Goal: Communication & Community: Answer question/provide support

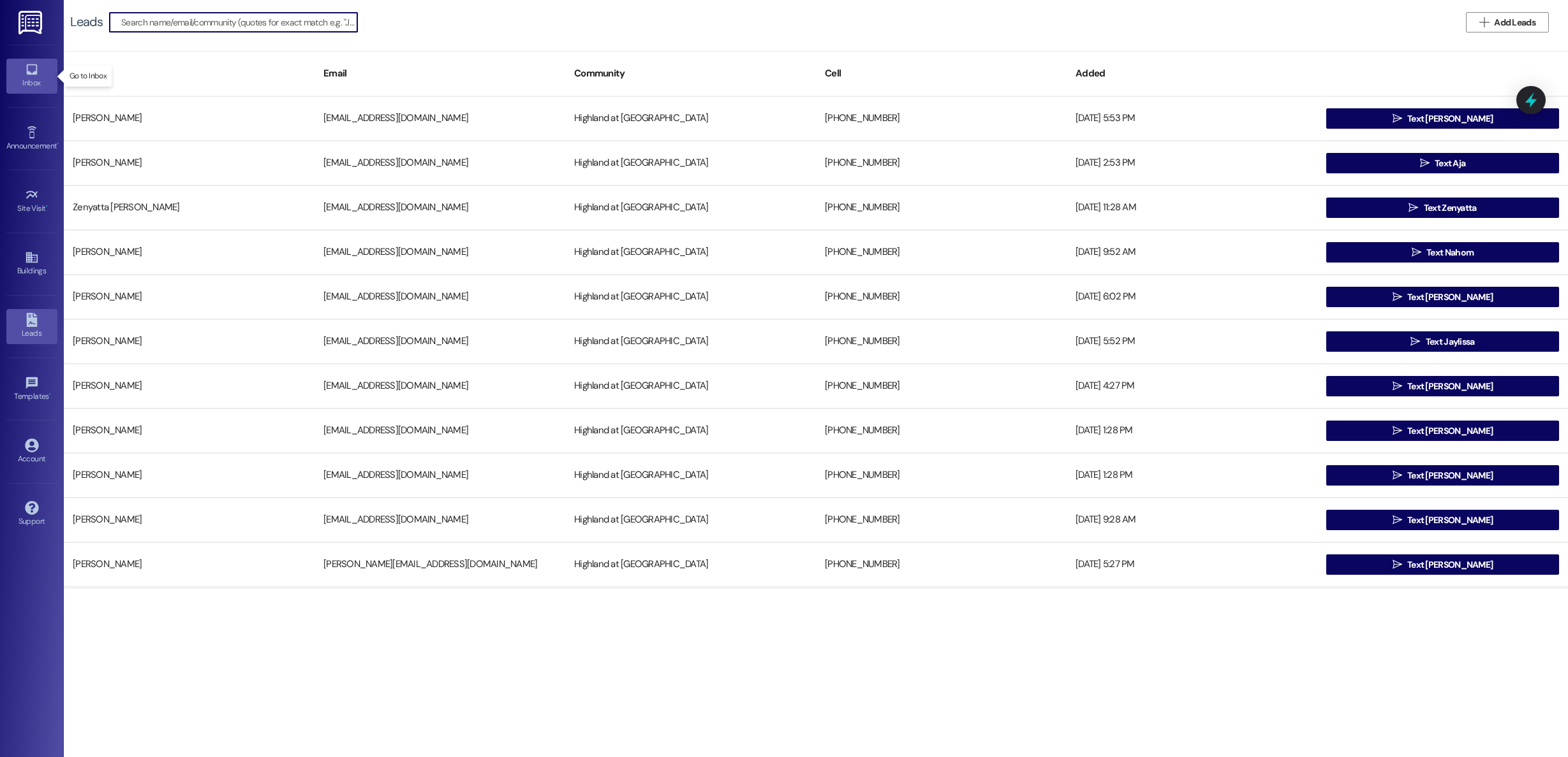
click at [26, 76] on icon at bounding box center [32, 69] width 14 height 14
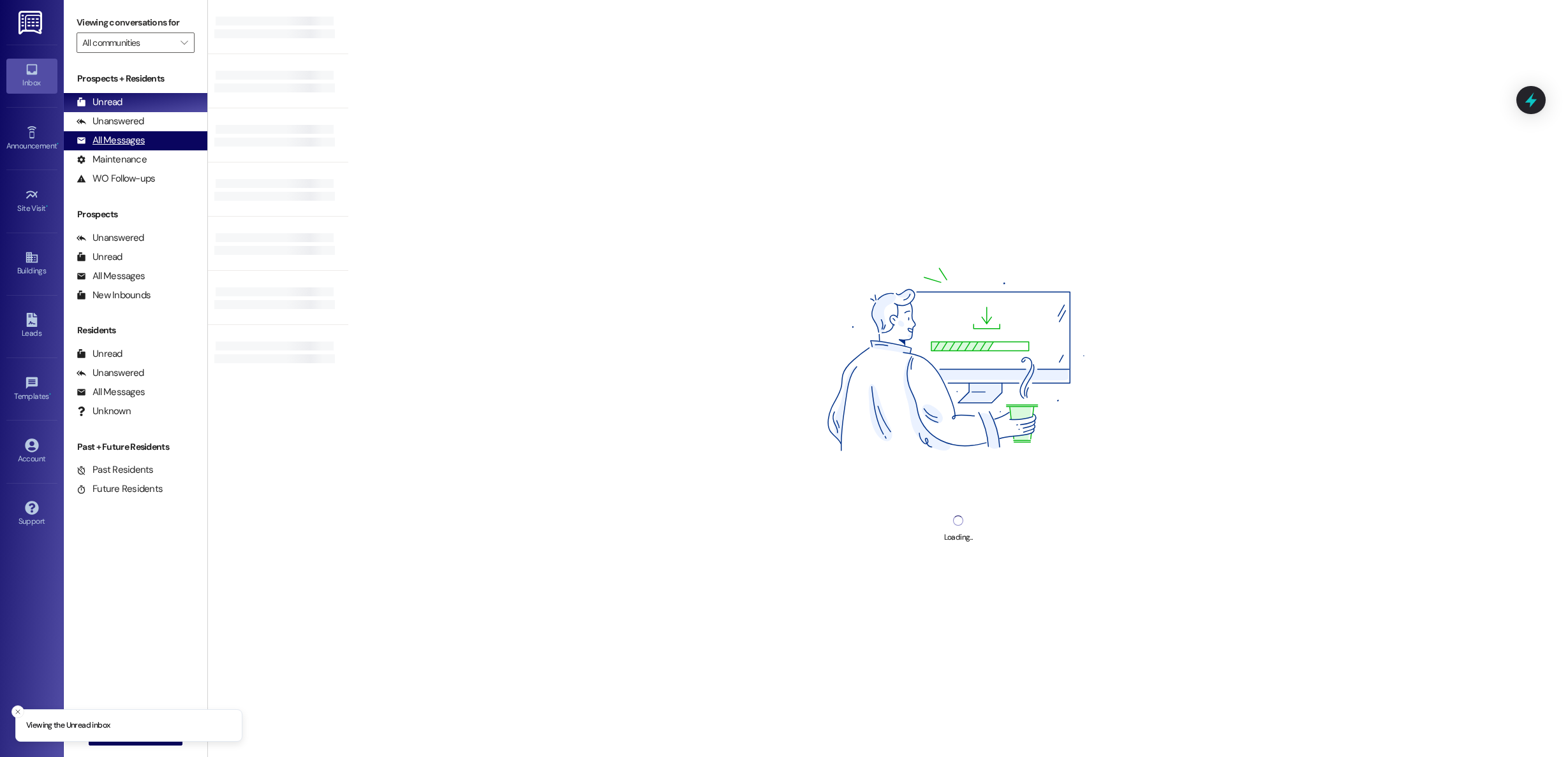
click at [109, 141] on div "All Messages" at bounding box center [111, 140] width 69 height 13
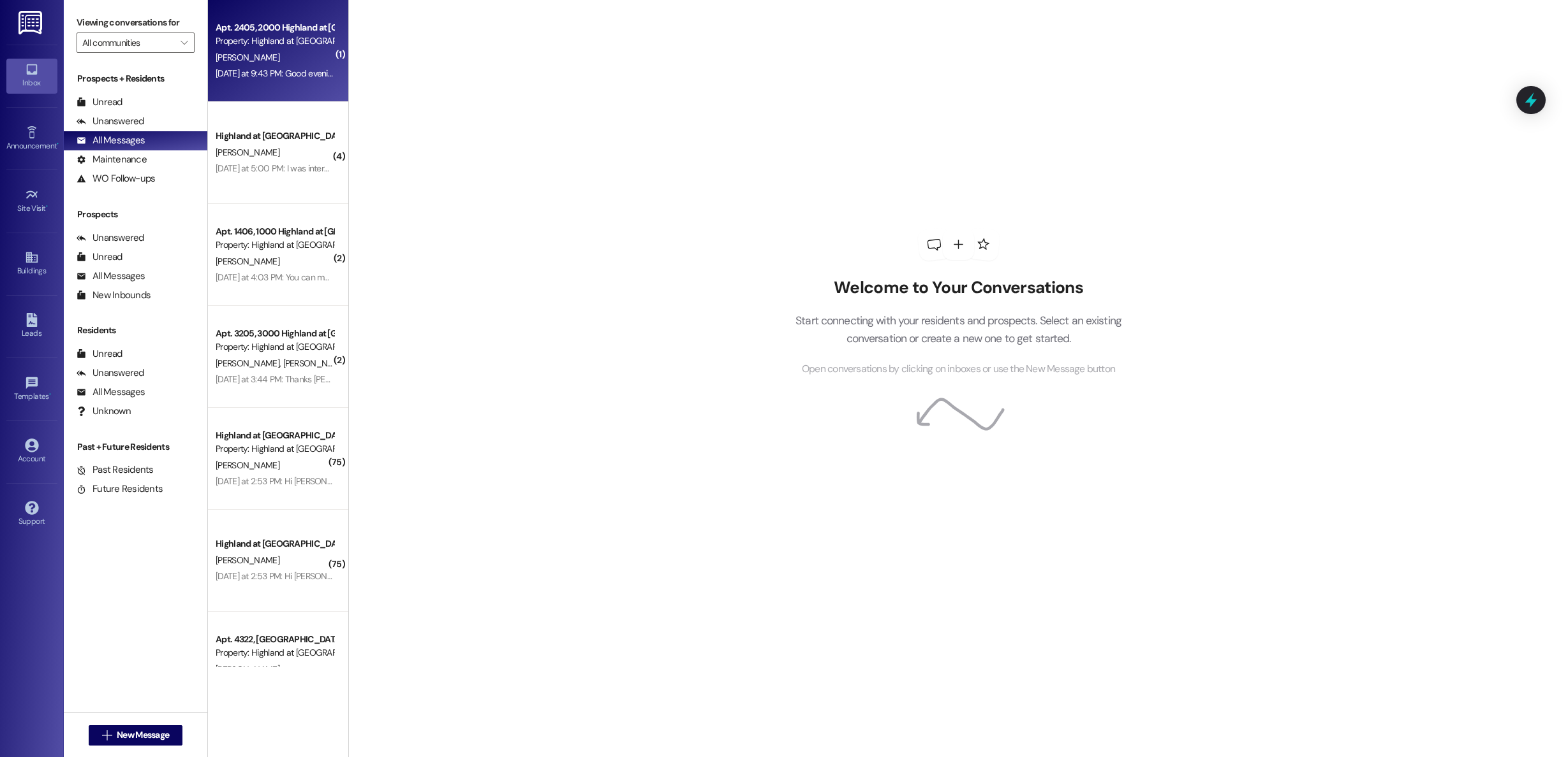
click at [266, 64] on div "[PERSON_NAME]" at bounding box center [274, 58] width 120 height 16
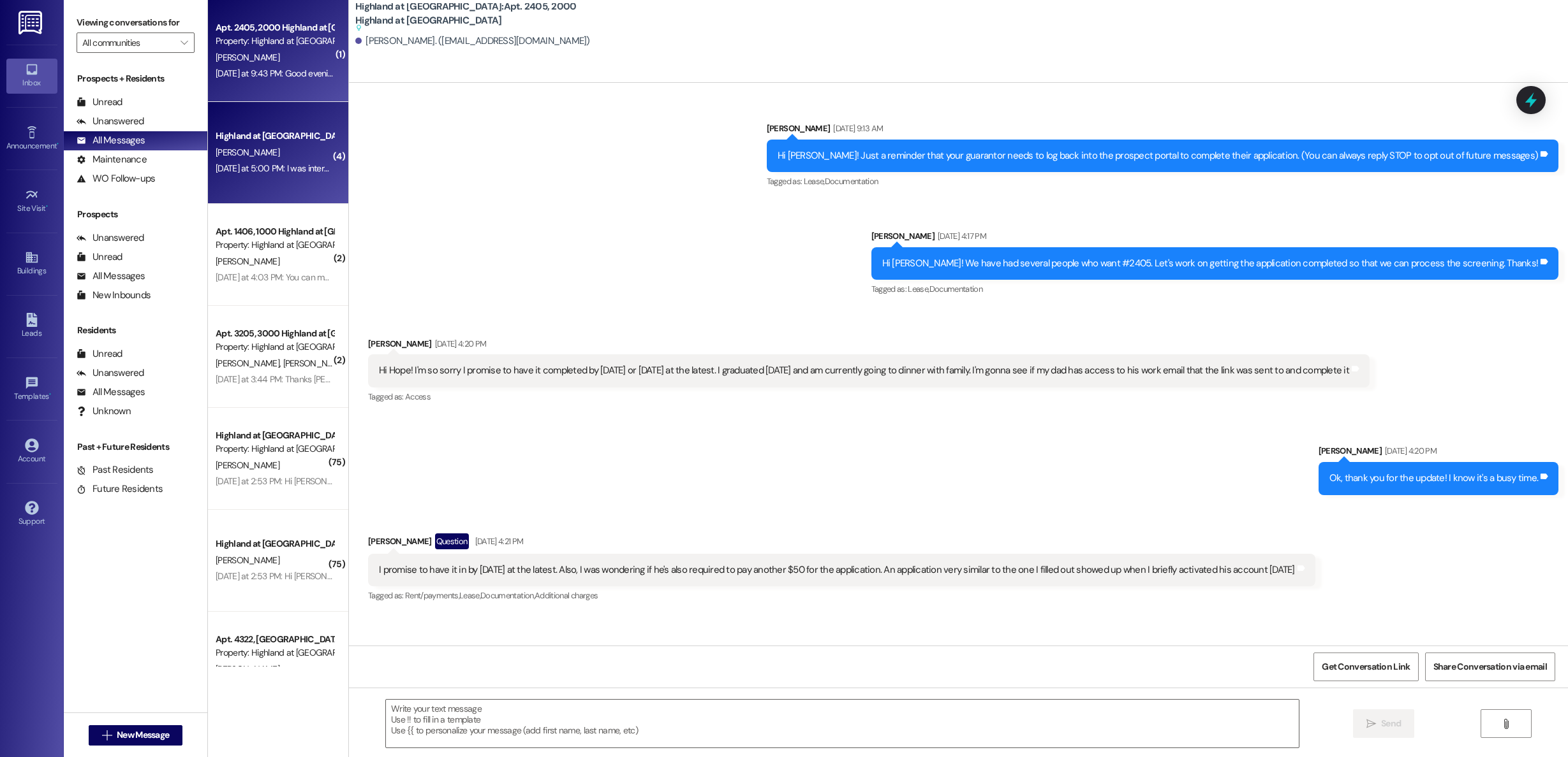
scroll to position [7740, 0]
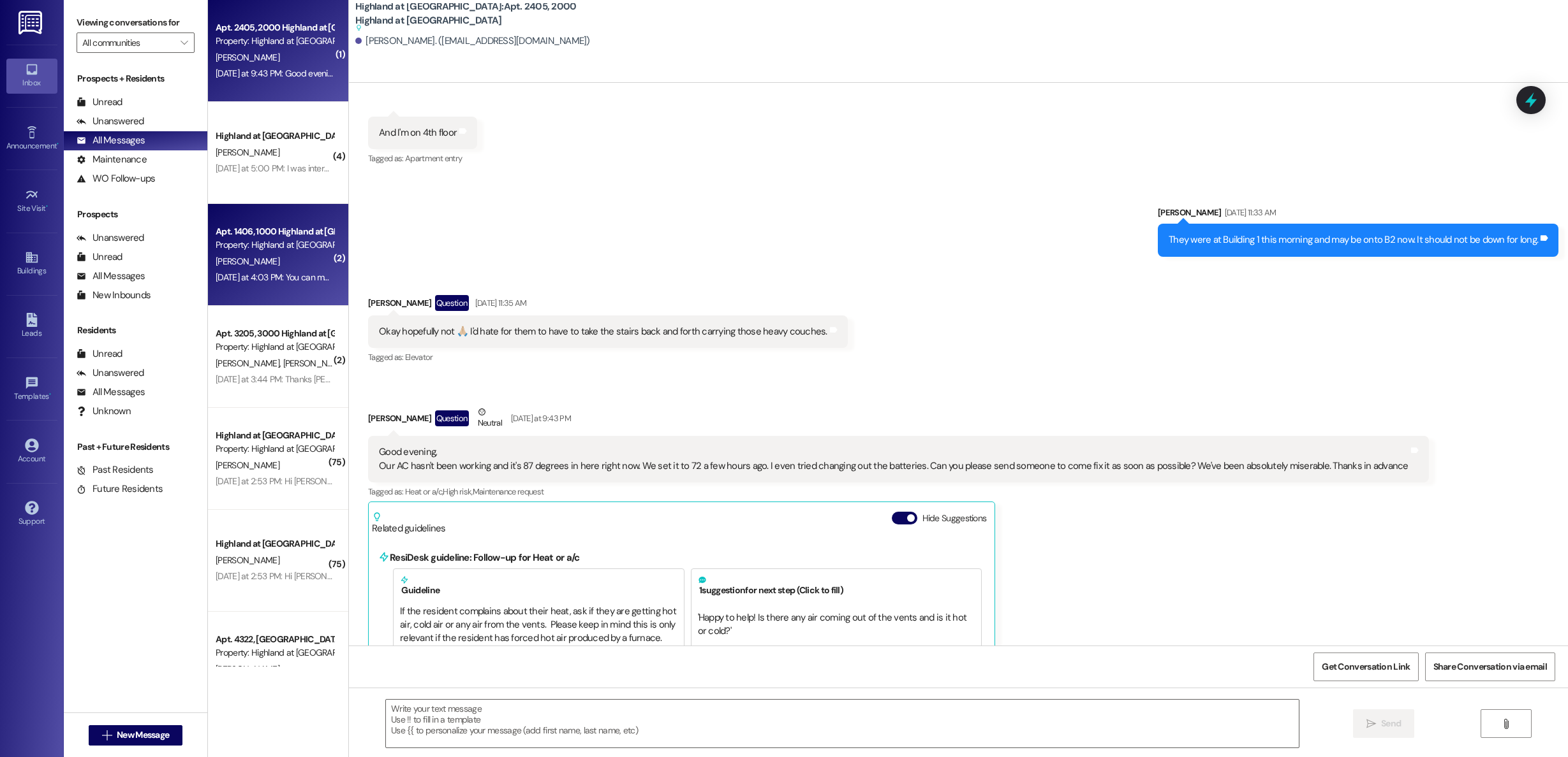
click at [263, 262] on div "[PERSON_NAME]" at bounding box center [274, 262] width 120 height 16
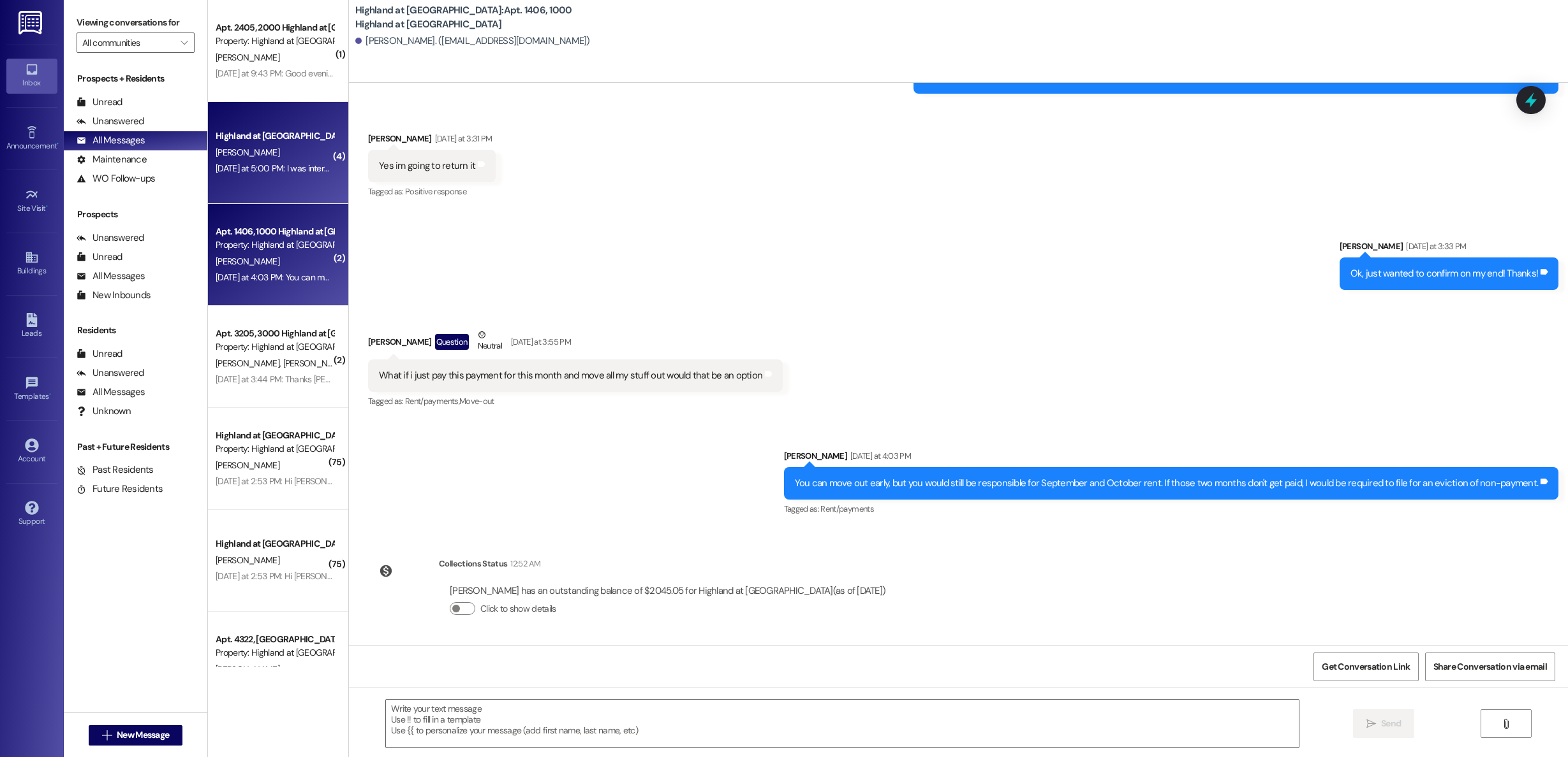
scroll to position [3273, 0]
click at [250, 167] on div "[DATE] at 5:00 PM: I was interested in a one bedroom [PERSON_NAME]. Move in lat…" at bounding box center [556, 168] width 683 height 11
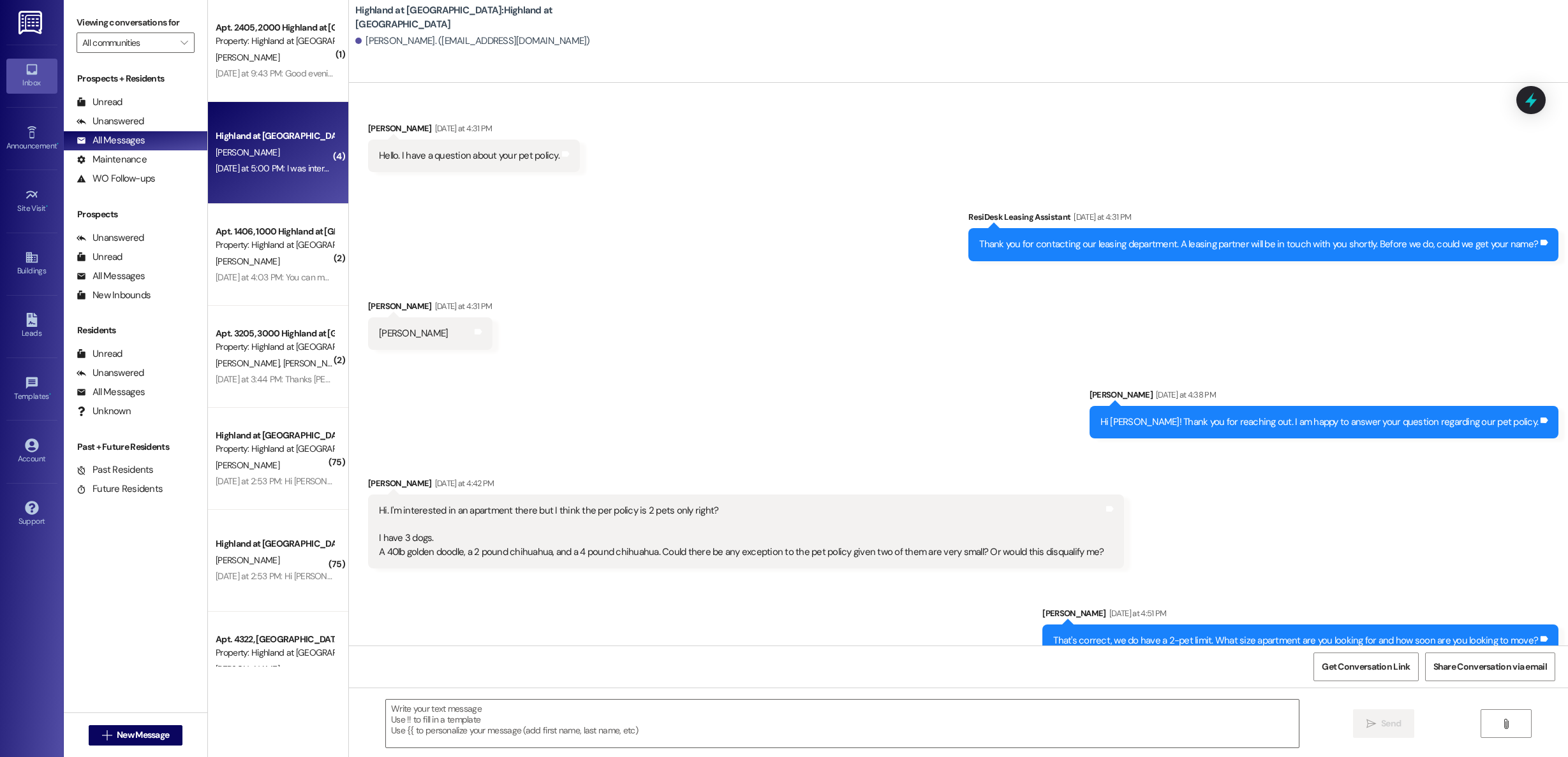
scroll to position [111, 0]
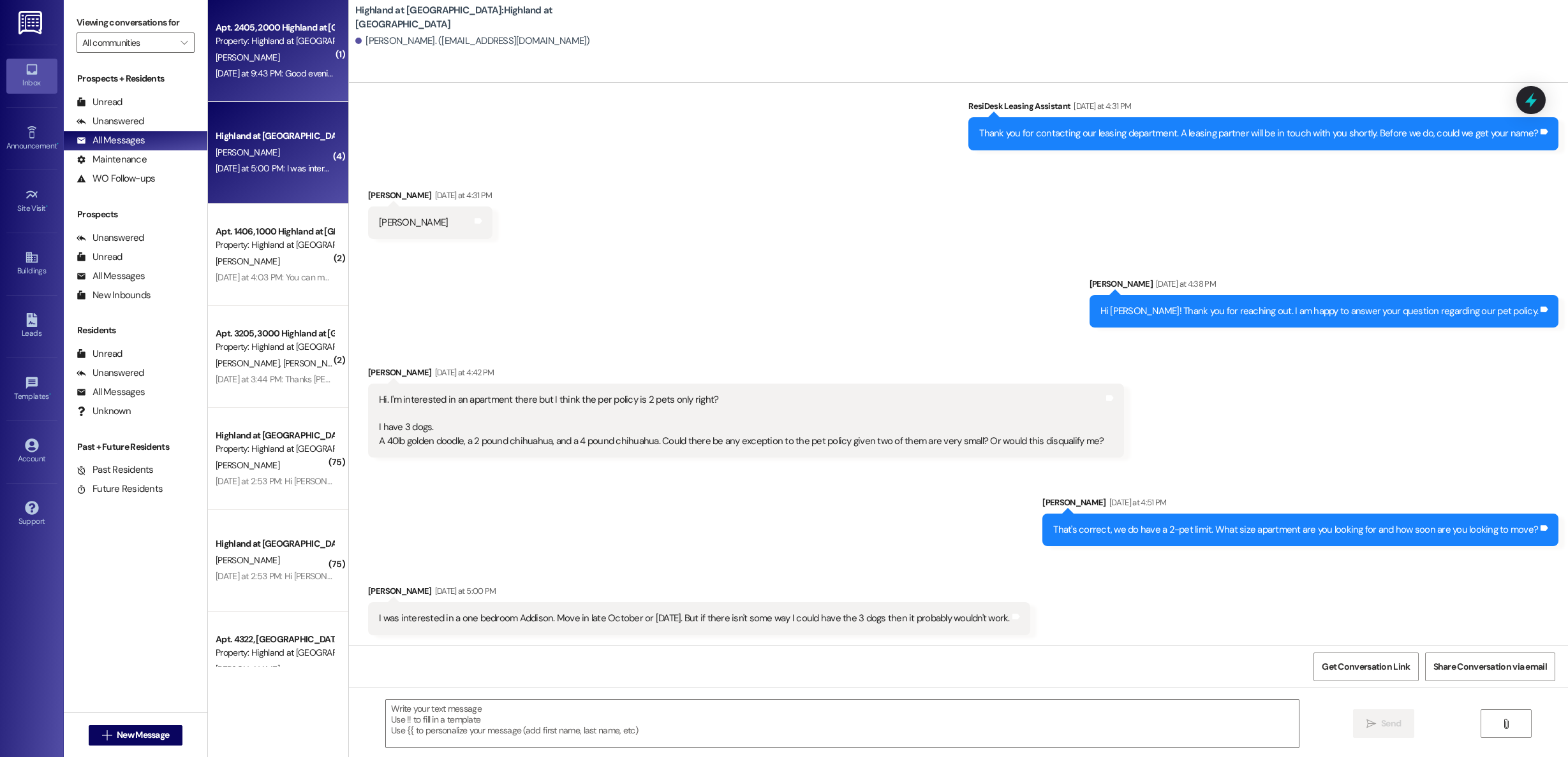
click at [267, 54] on div "[PERSON_NAME]" at bounding box center [274, 58] width 120 height 16
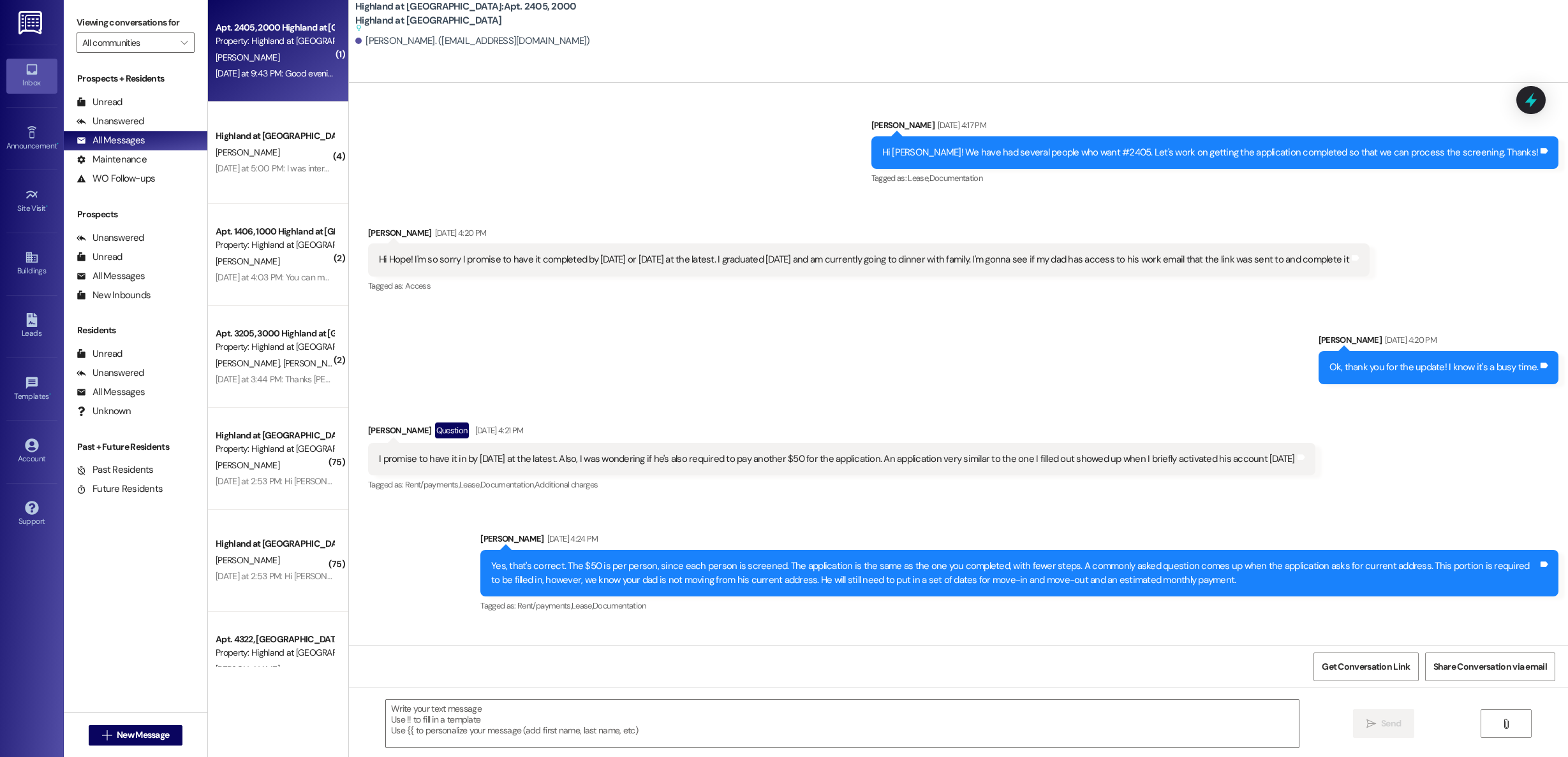
scroll to position [7740, 0]
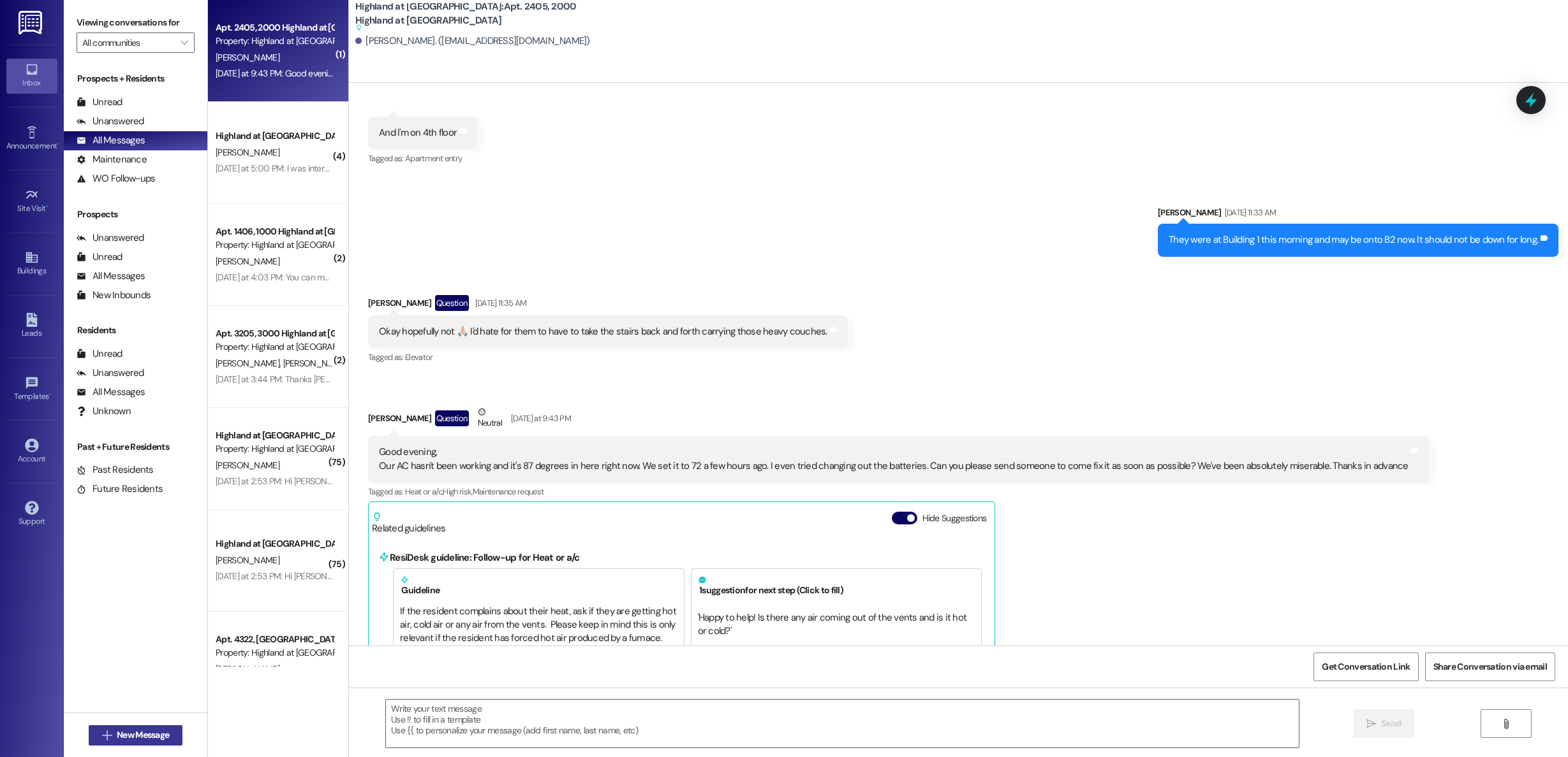
click at [162, 739] on span "New Message" at bounding box center [143, 735] width 53 height 13
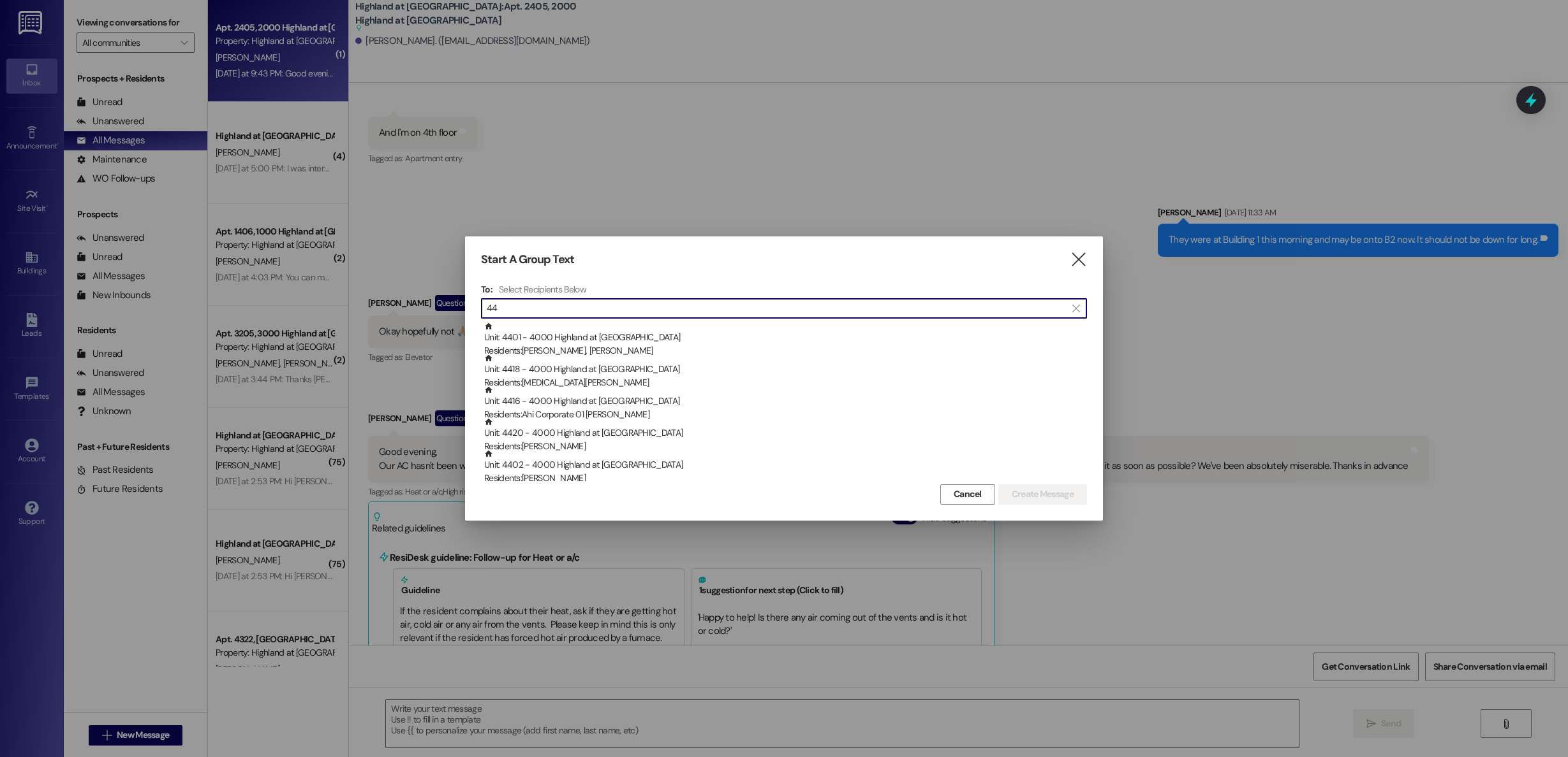
type input "4"
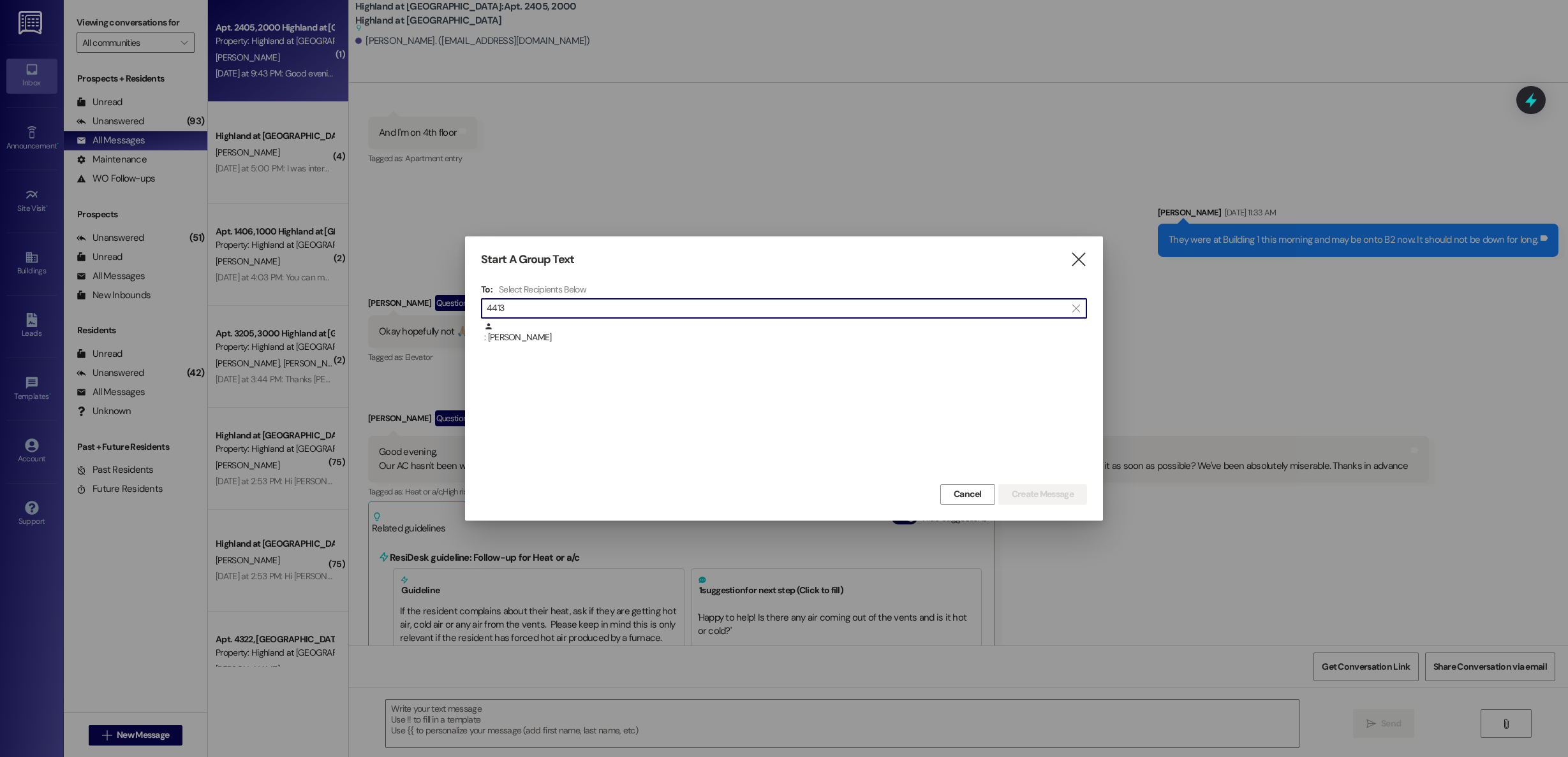
type input "4413"
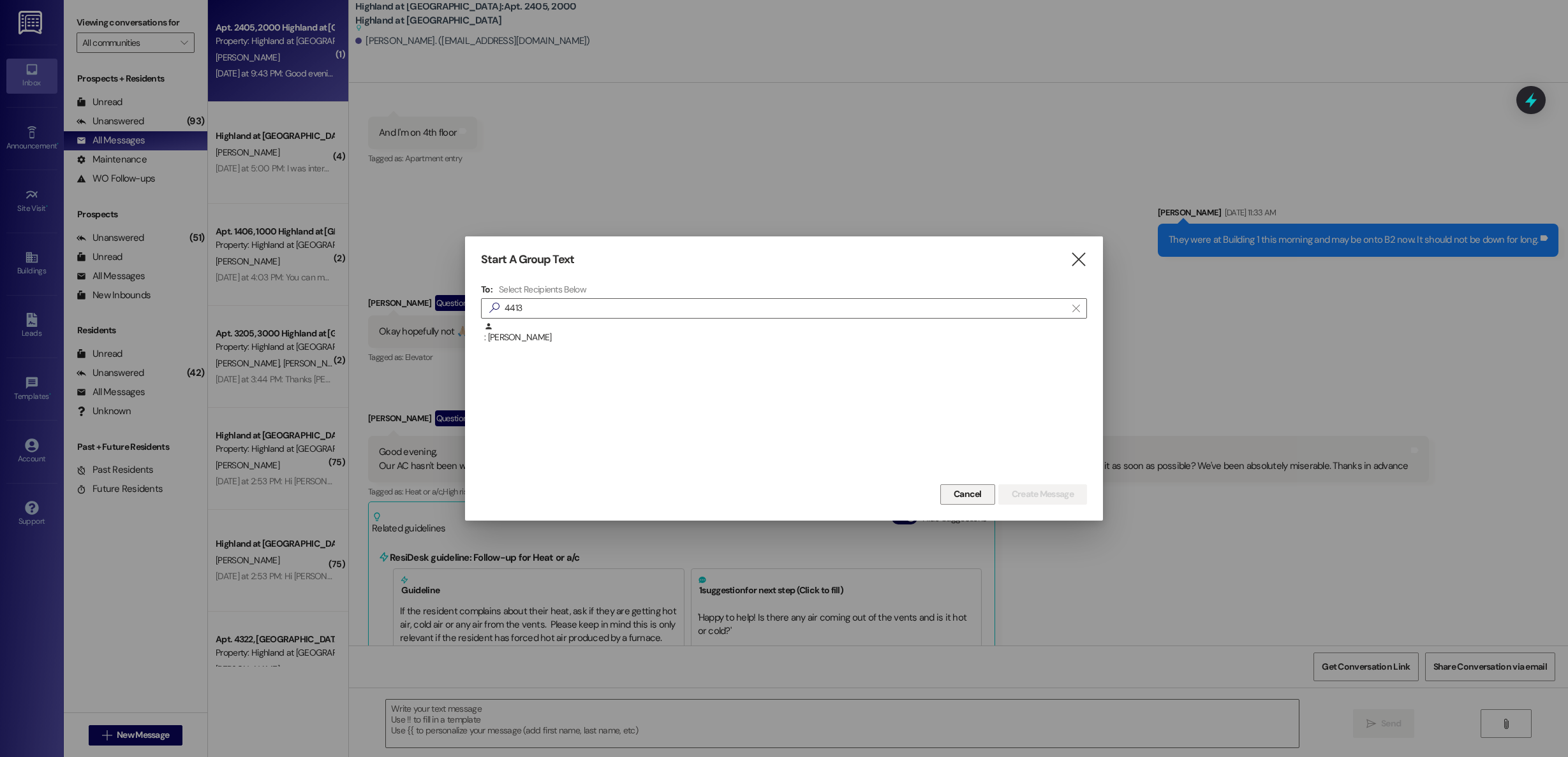
click at [966, 500] on span "Cancel" at bounding box center [967, 494] width 28 height 13
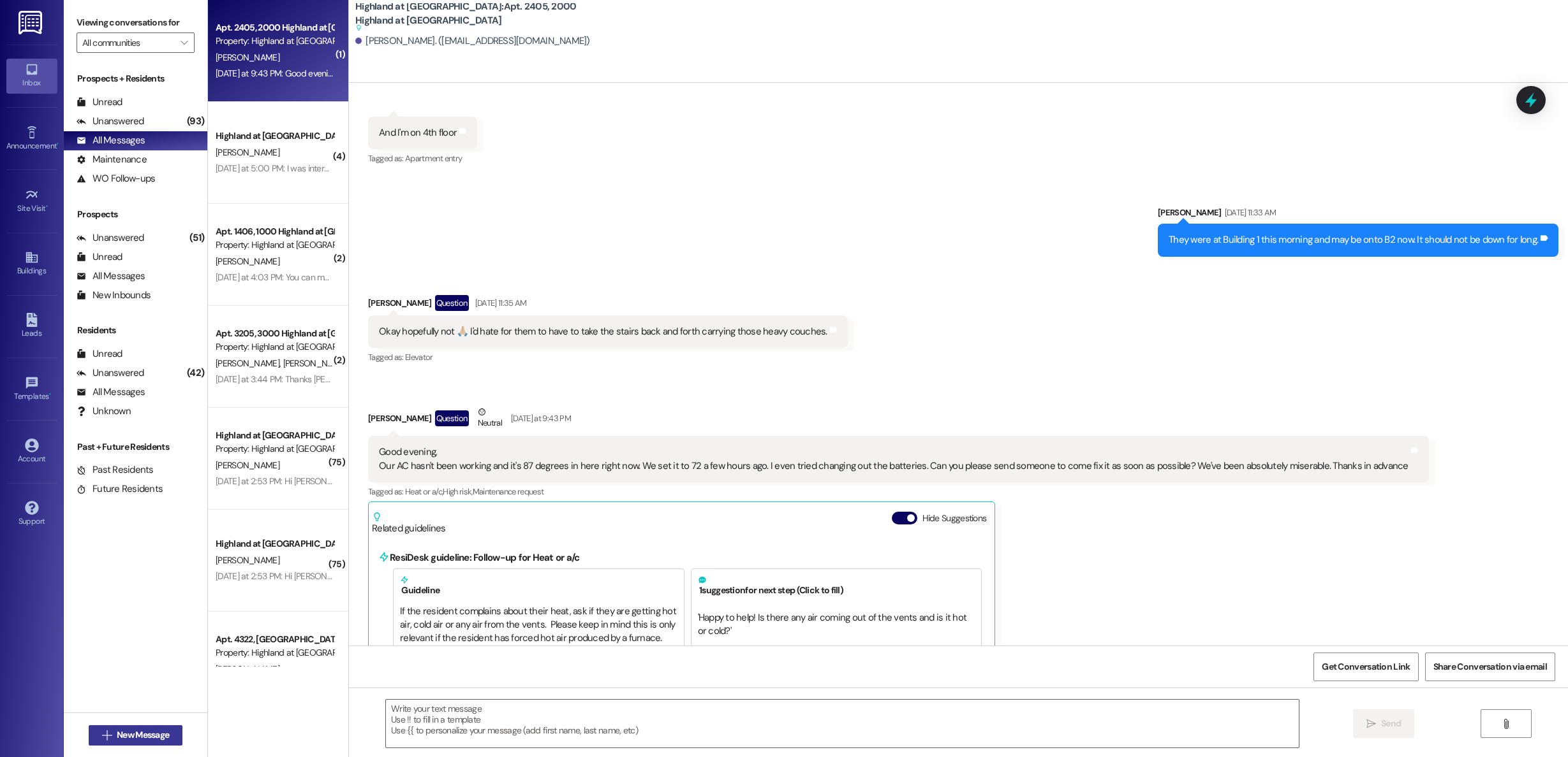
click at [143, 734] on span "New Message" at bounding box center [143, 735] width 53 height 13
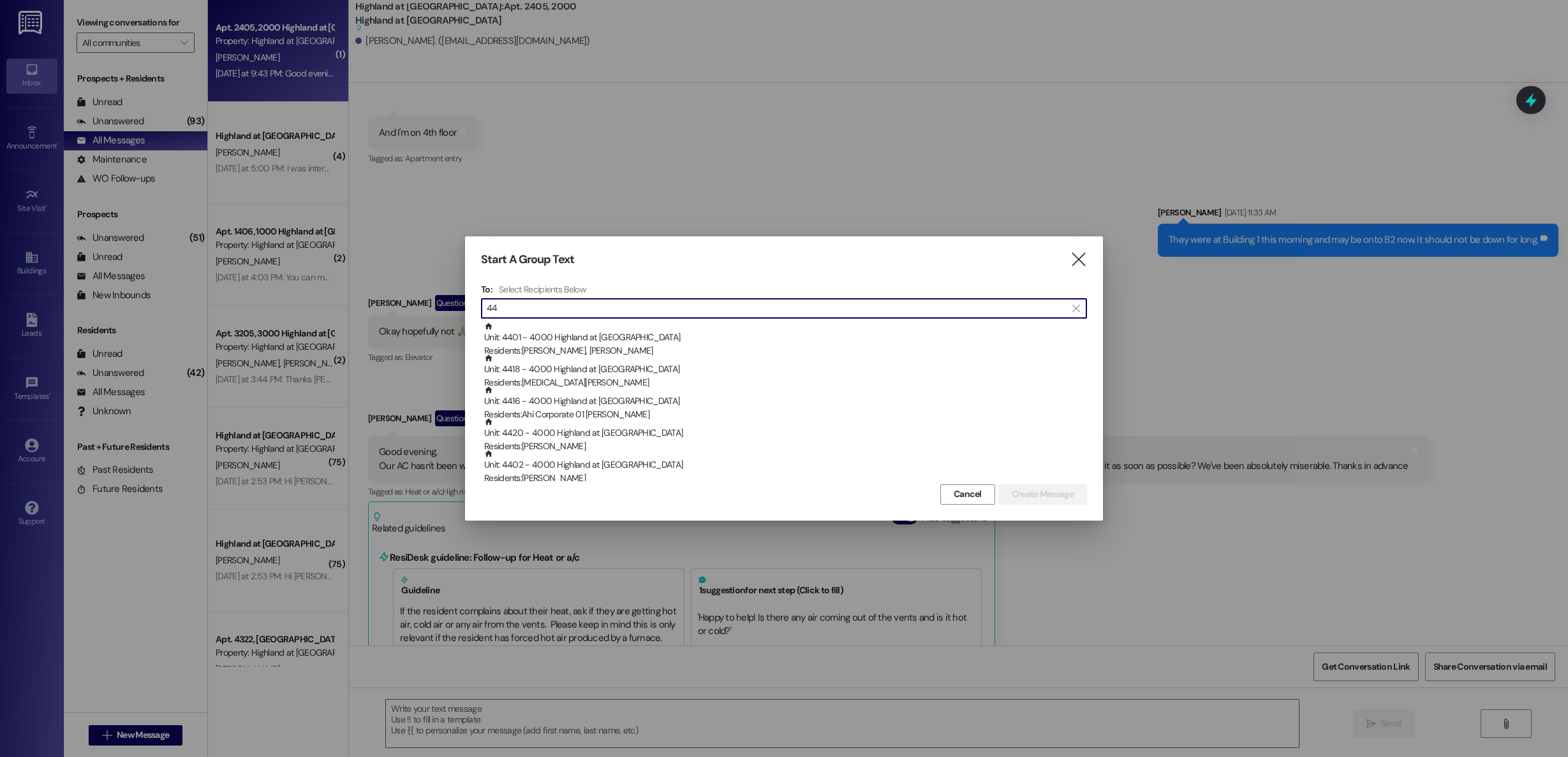
type input "4"
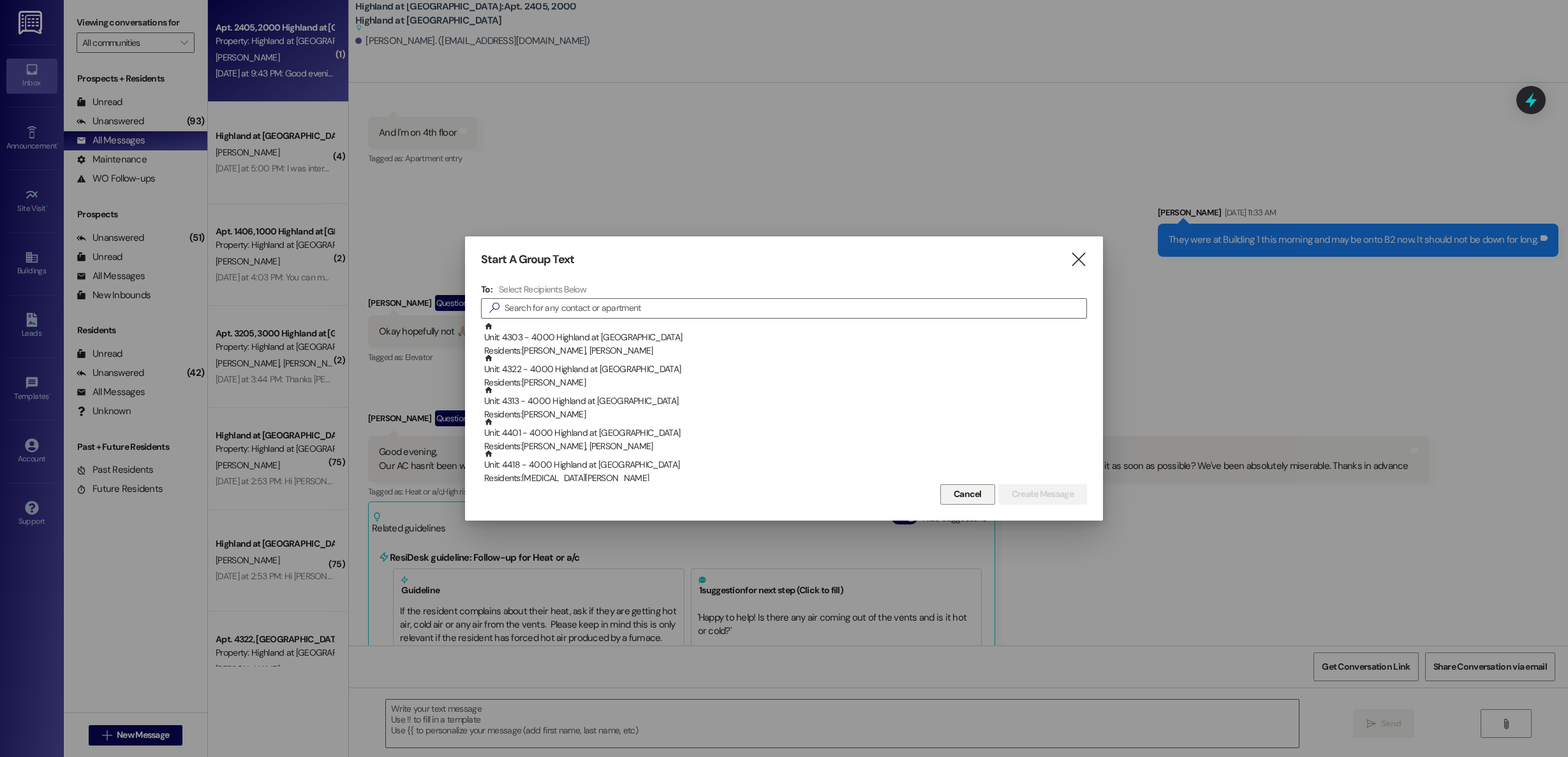
click at [969, 496] on span "Cancel" at bounding box center [967, 494] width 28 height 13
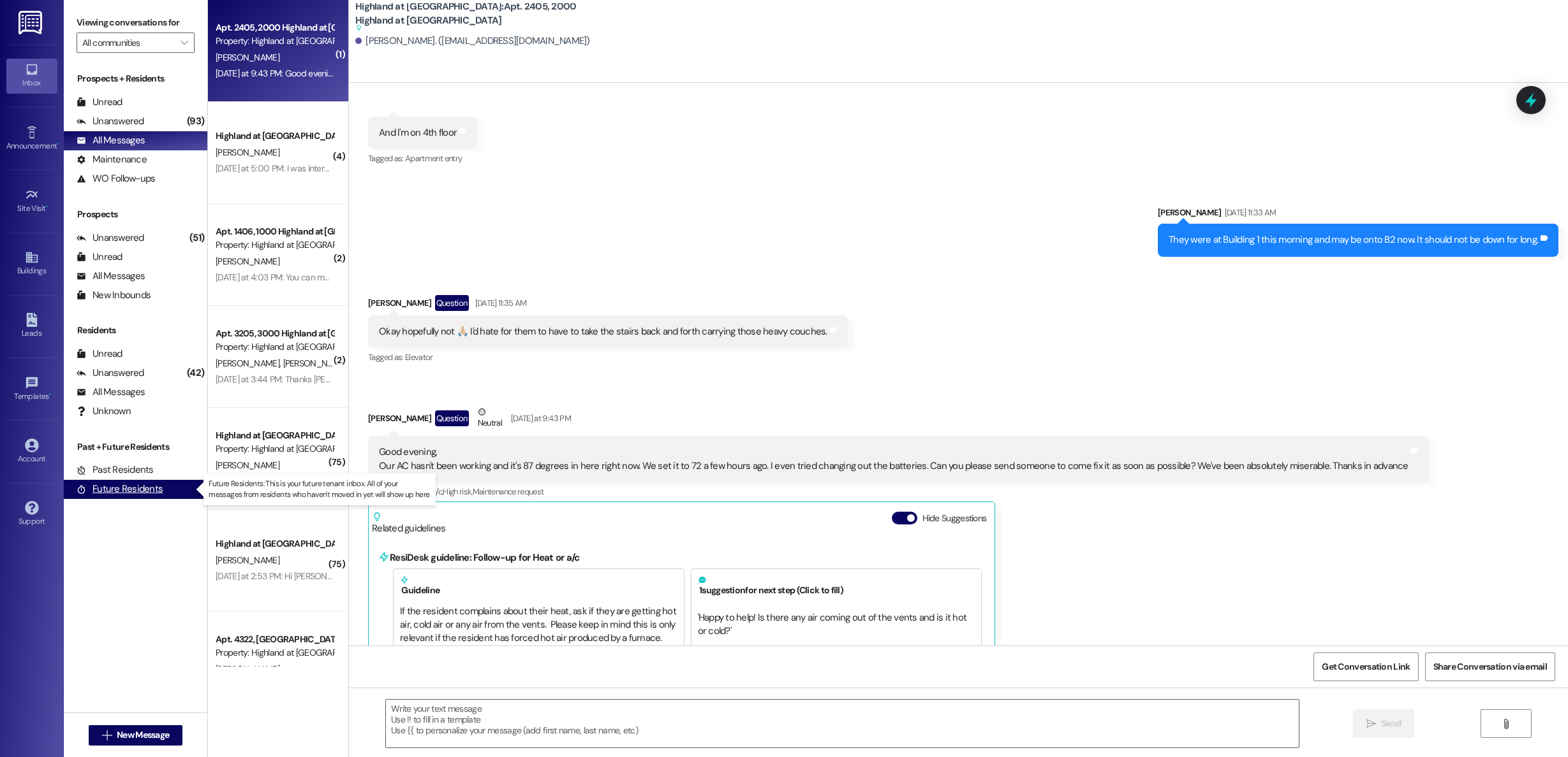
click at [113, 488] on div "Future Residents" at bounding box center [119, 489] width 86 height 13
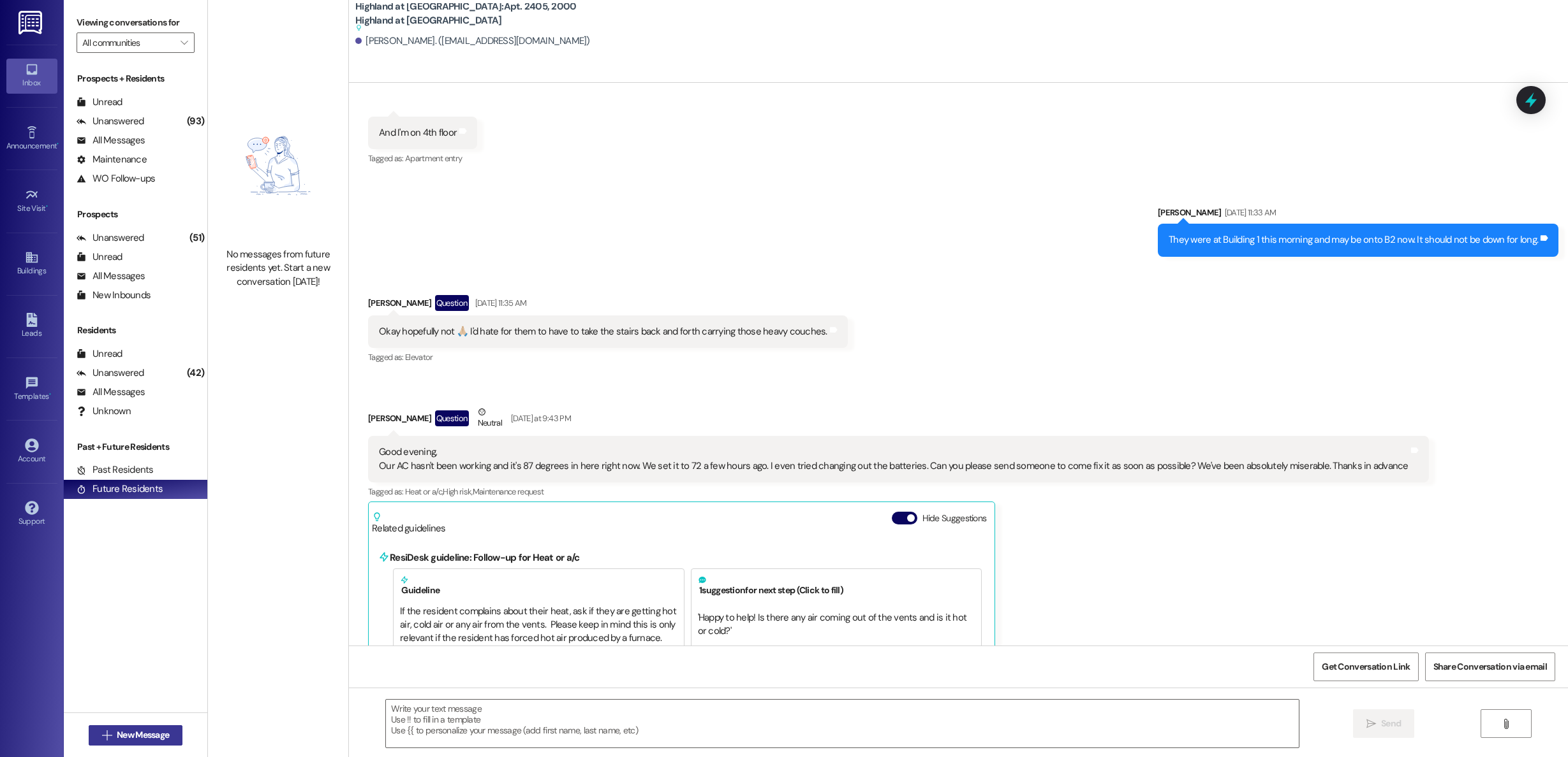
click at [106, 743] on button " New Message" at bounding box center [135, 735] width 94 height 20
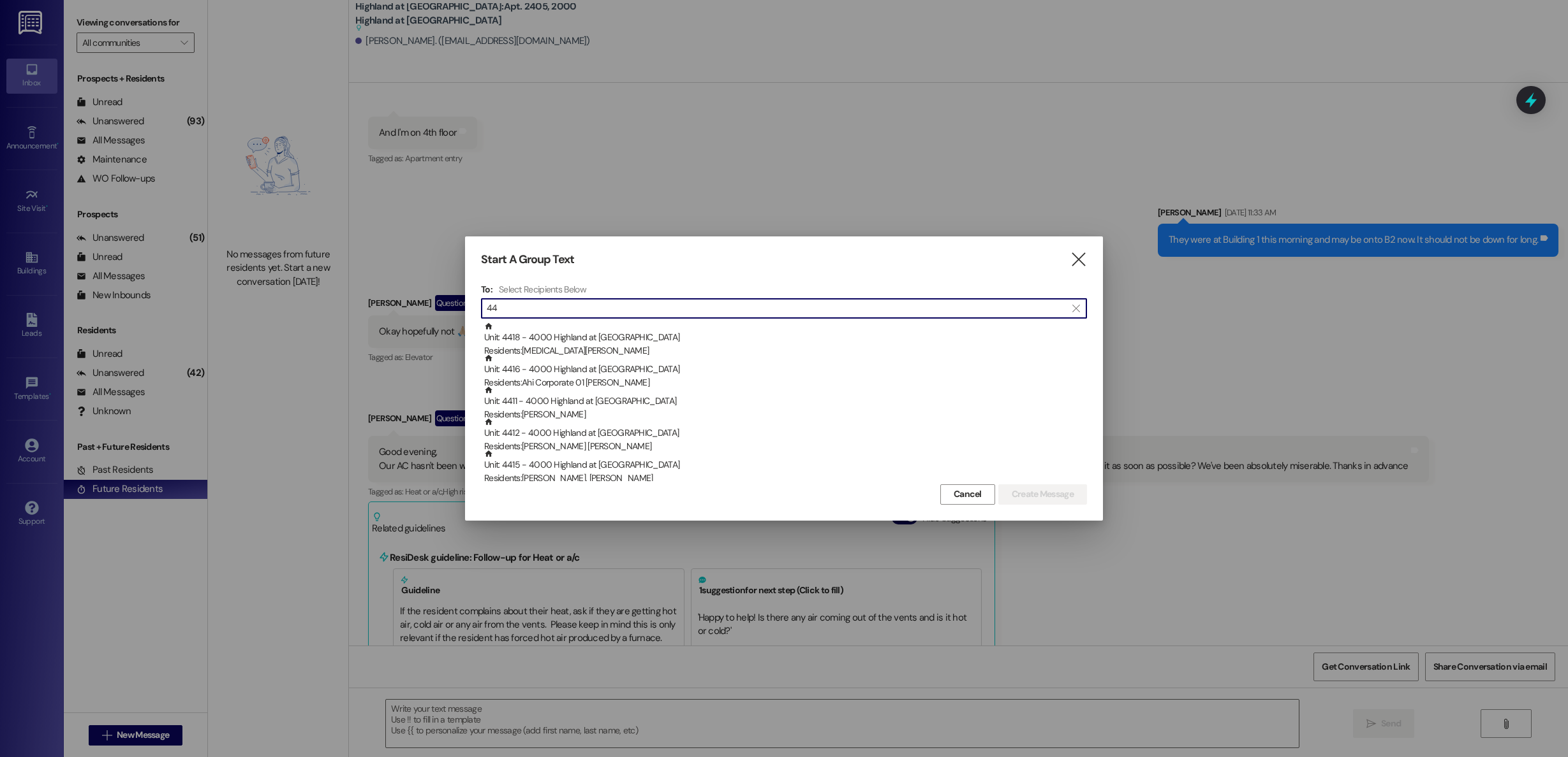
type input "4"
click at [1079, 259] on icon "" at bounding box center [1079, 259] width 18 height 13
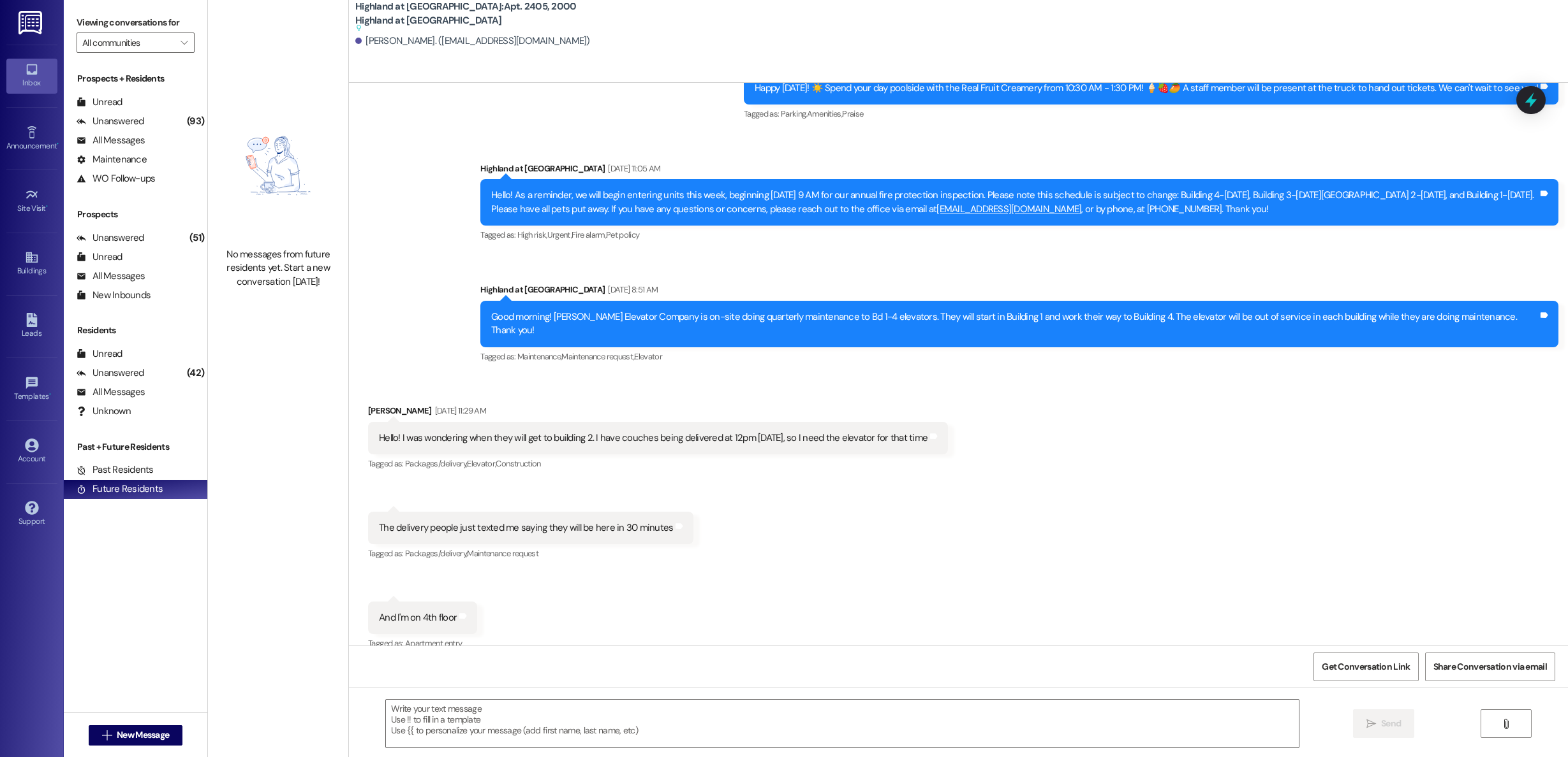
scroll to position [7429, 0]
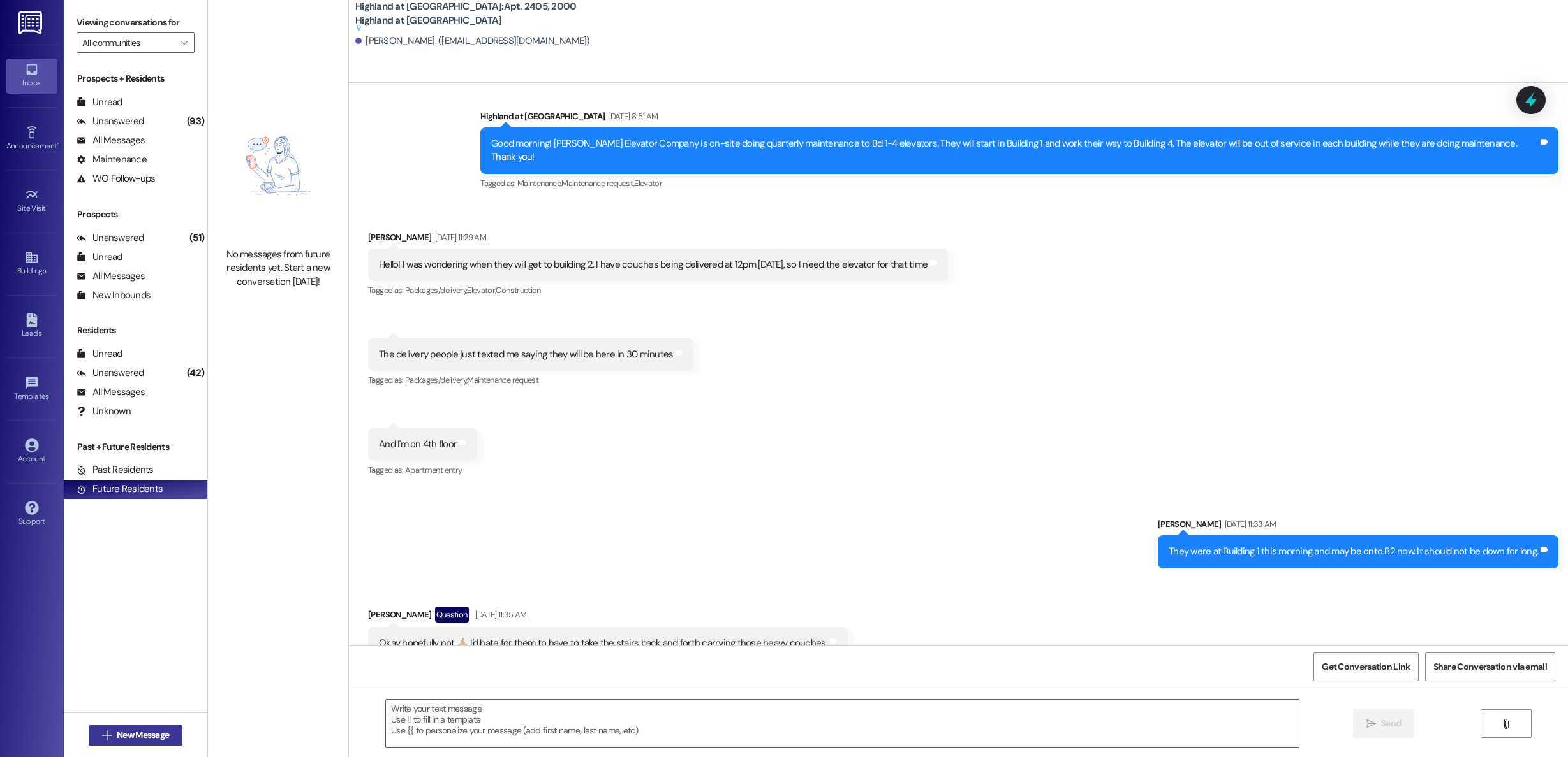
click at [126, 731] on span "New Message" at bounding box center [143, 735] width 53 height 13
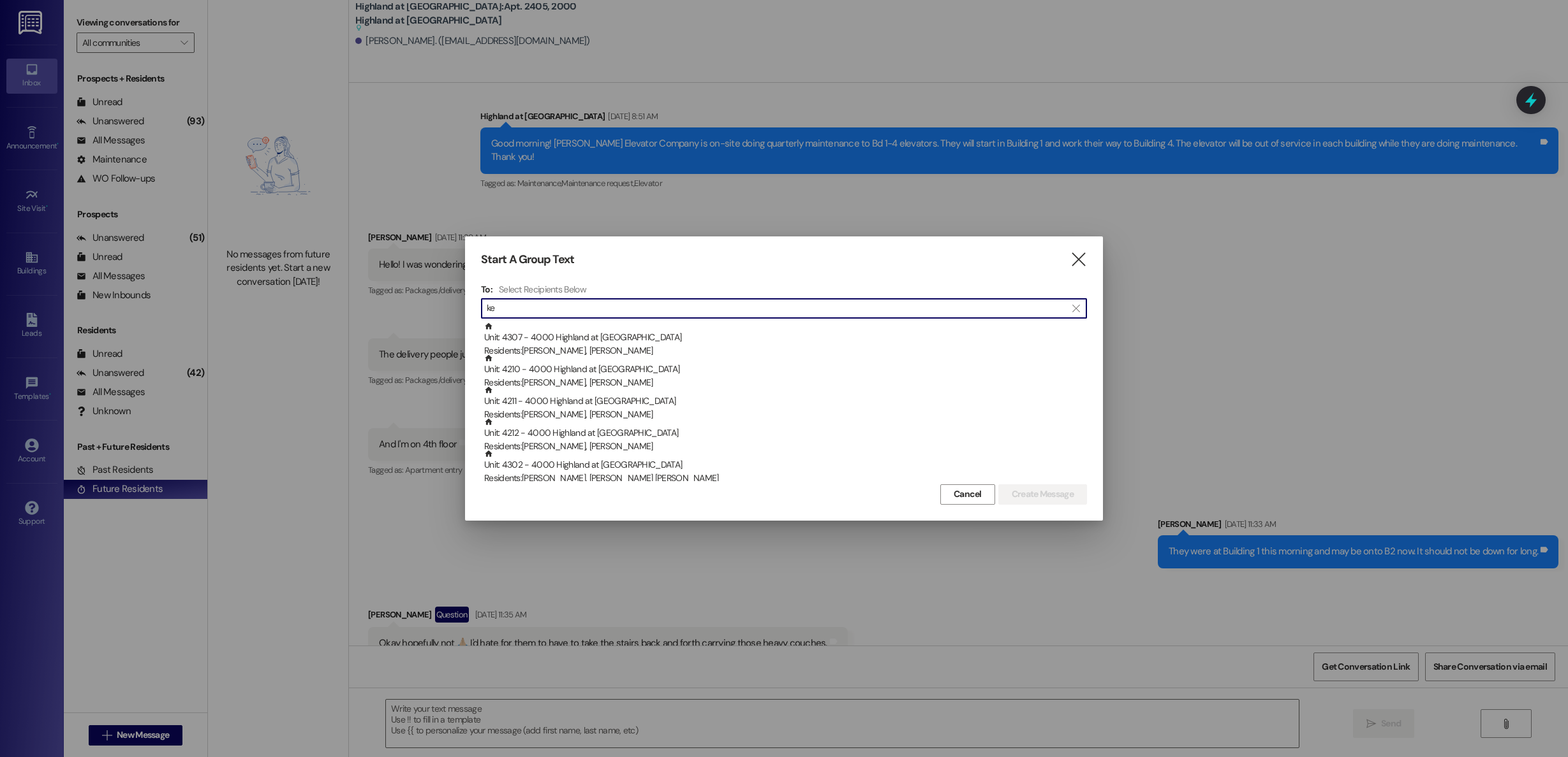
type input "k"
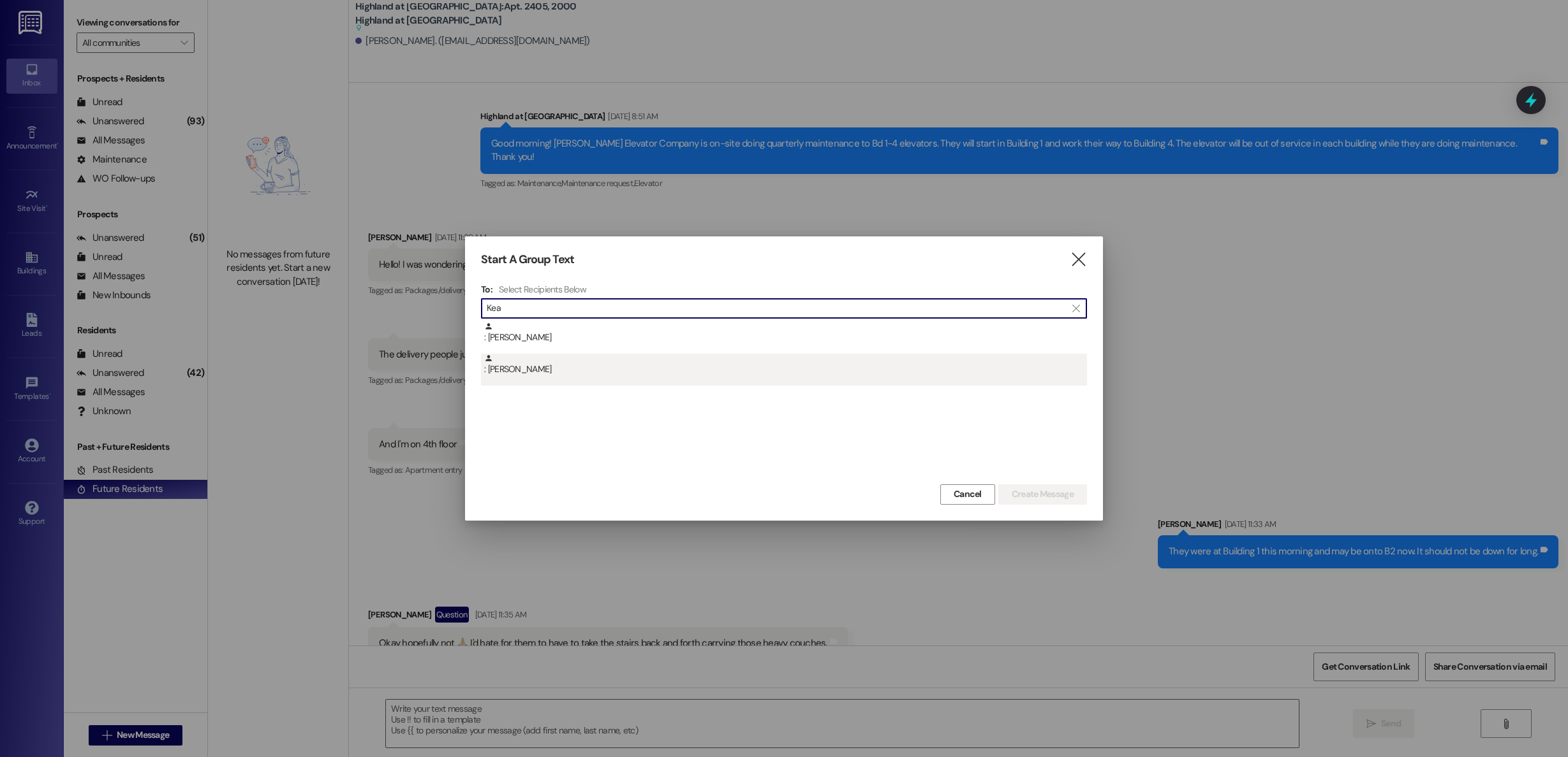
type input "Kea"
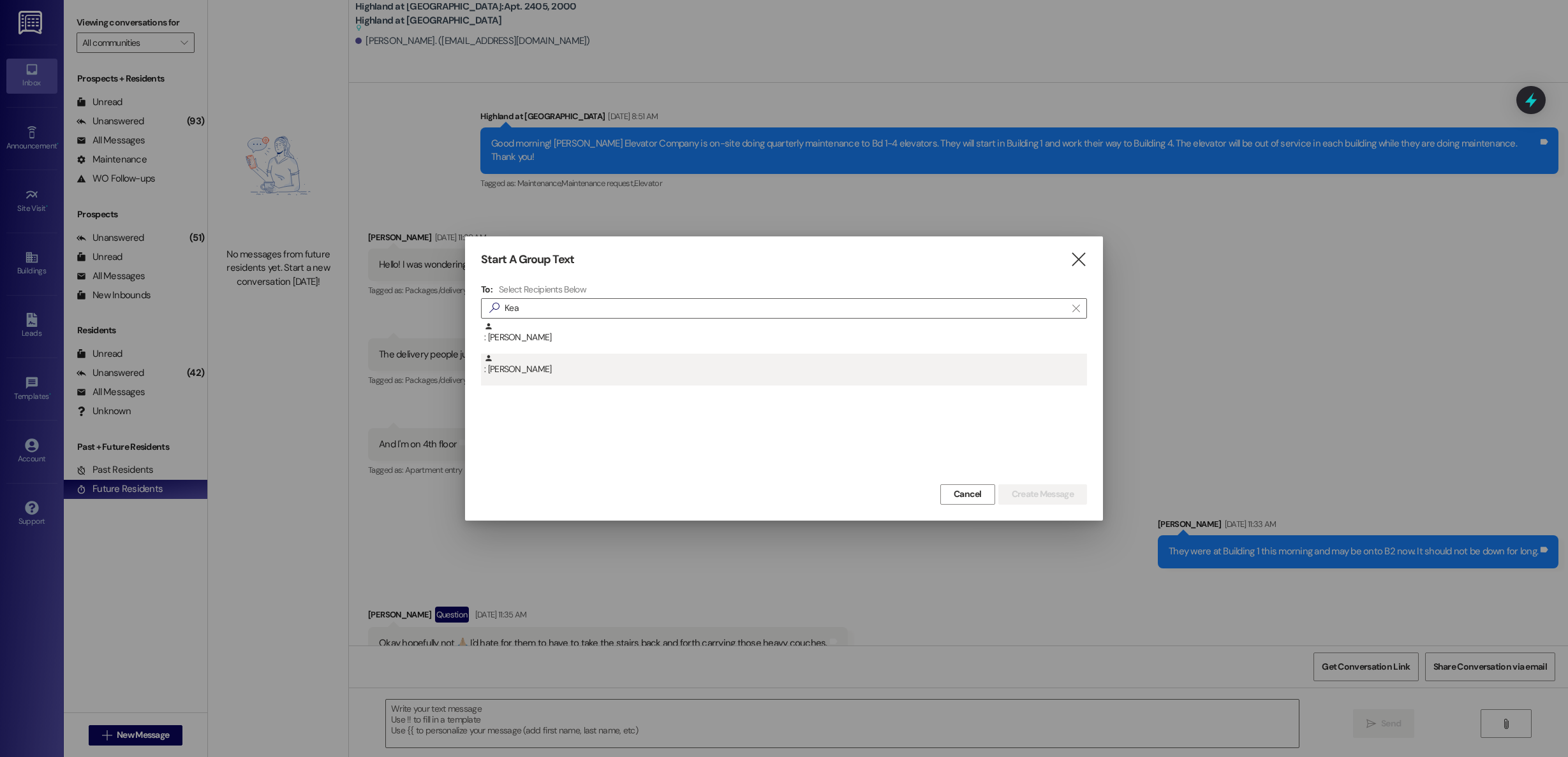
click at [553, 375] on div ": [PERSON_NAME]" at bounding box center [785, 364] width 603 height 22
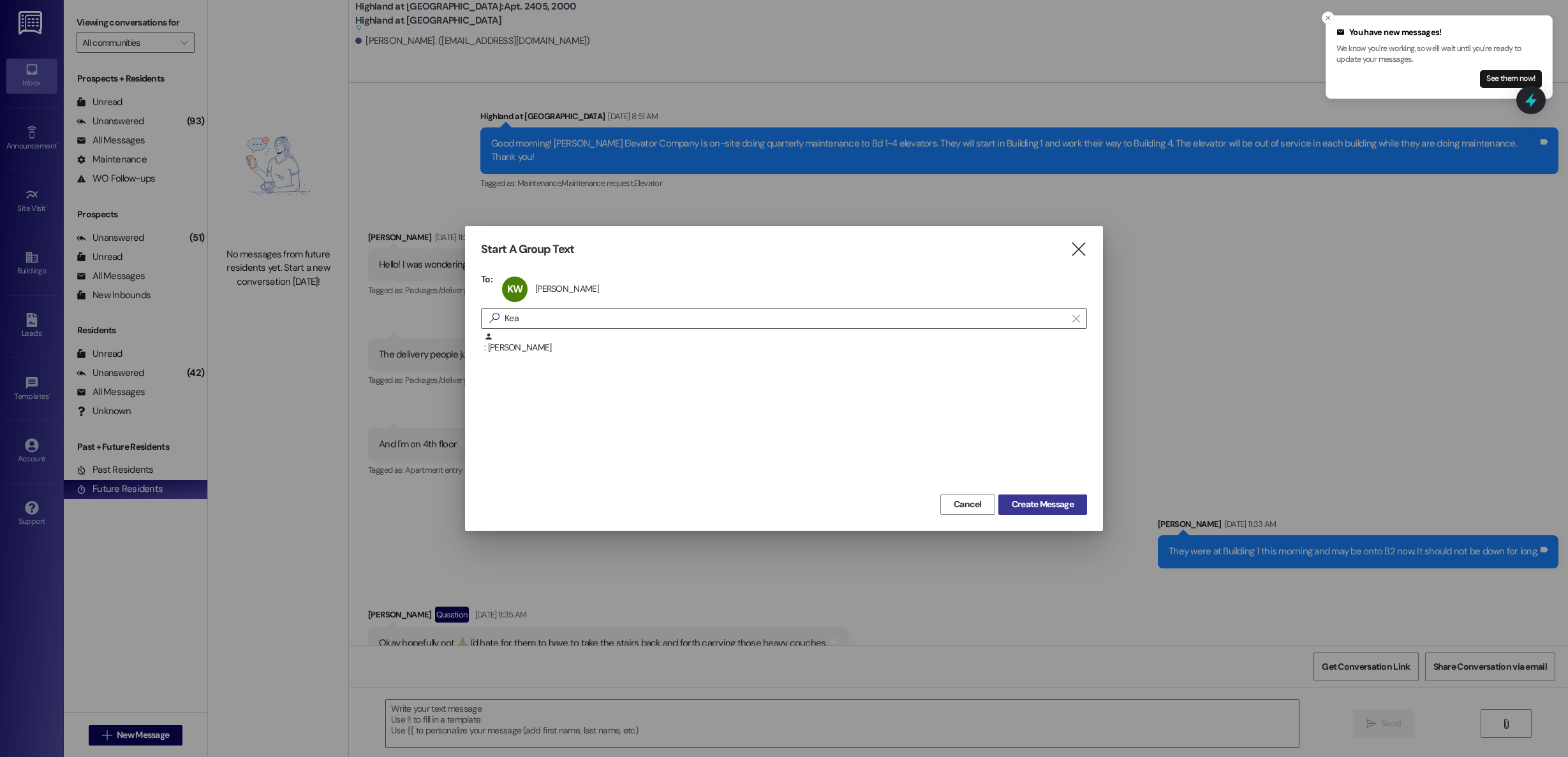
click at [1025, 504] on span "Create Message" at bounding box center [1042, 504] width 61 height 13
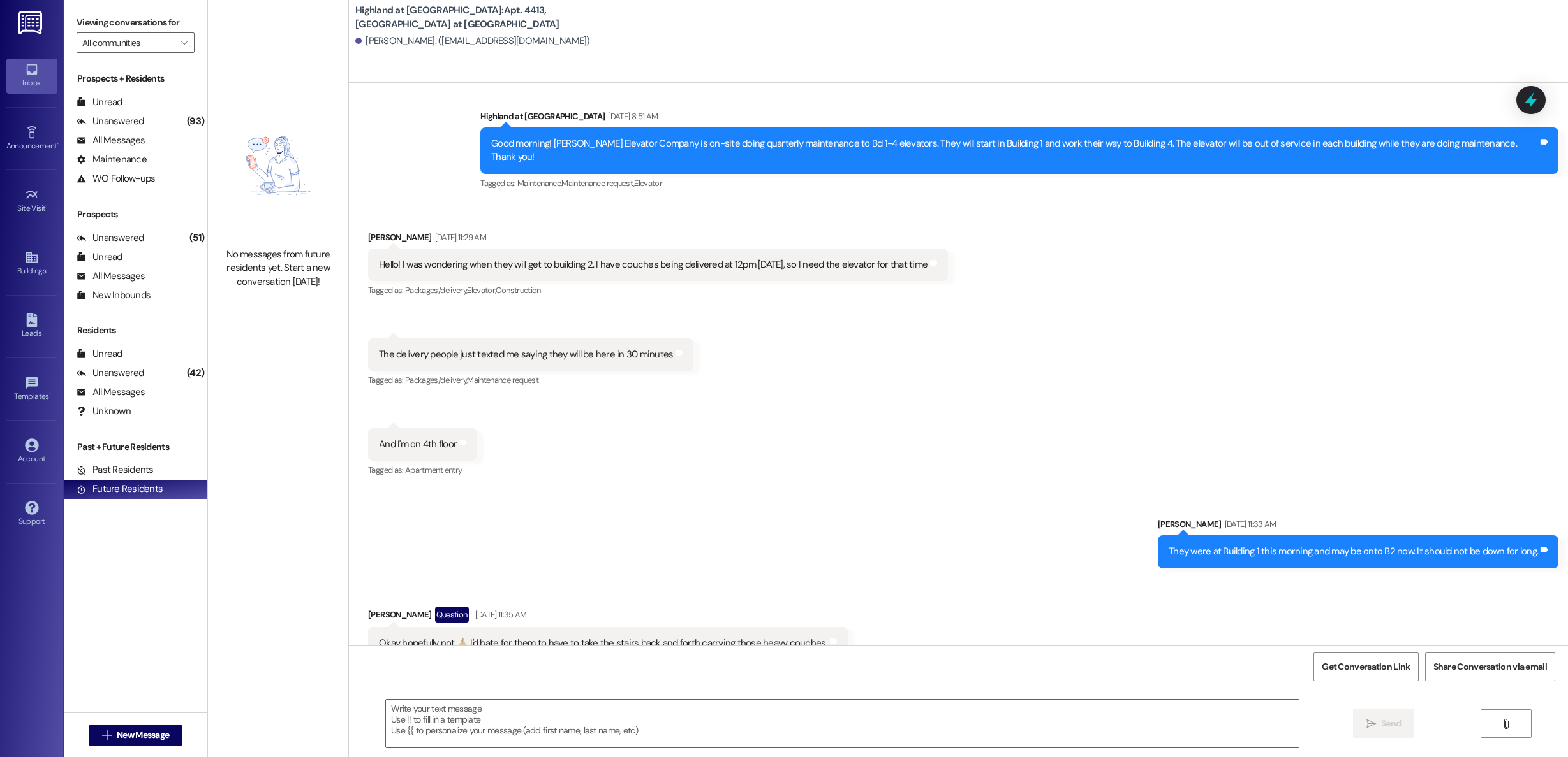
scroll to position [0, 0]
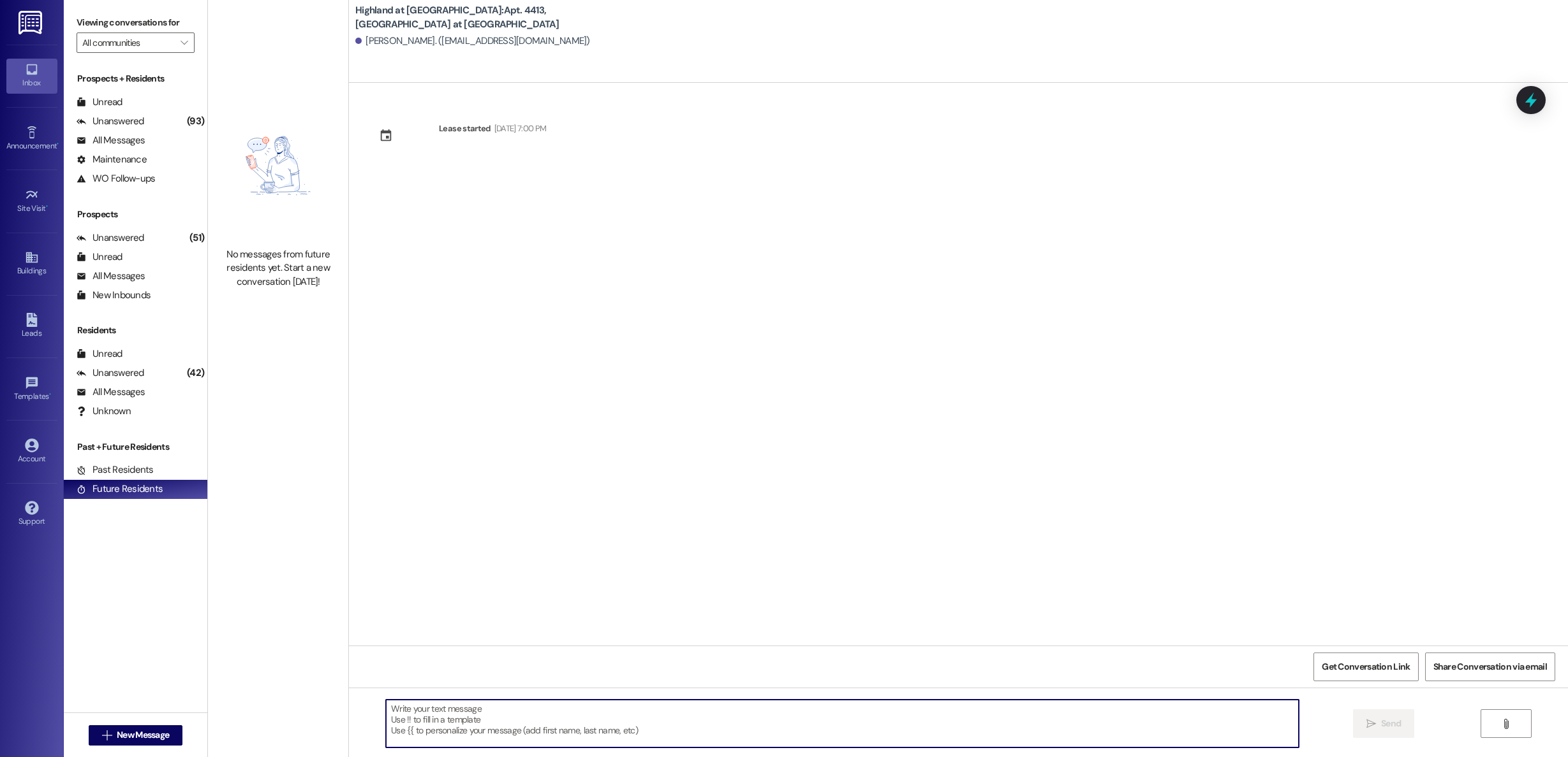
click at [538, 723] on textarea at bounding box center [842, 724] width 913 height 47
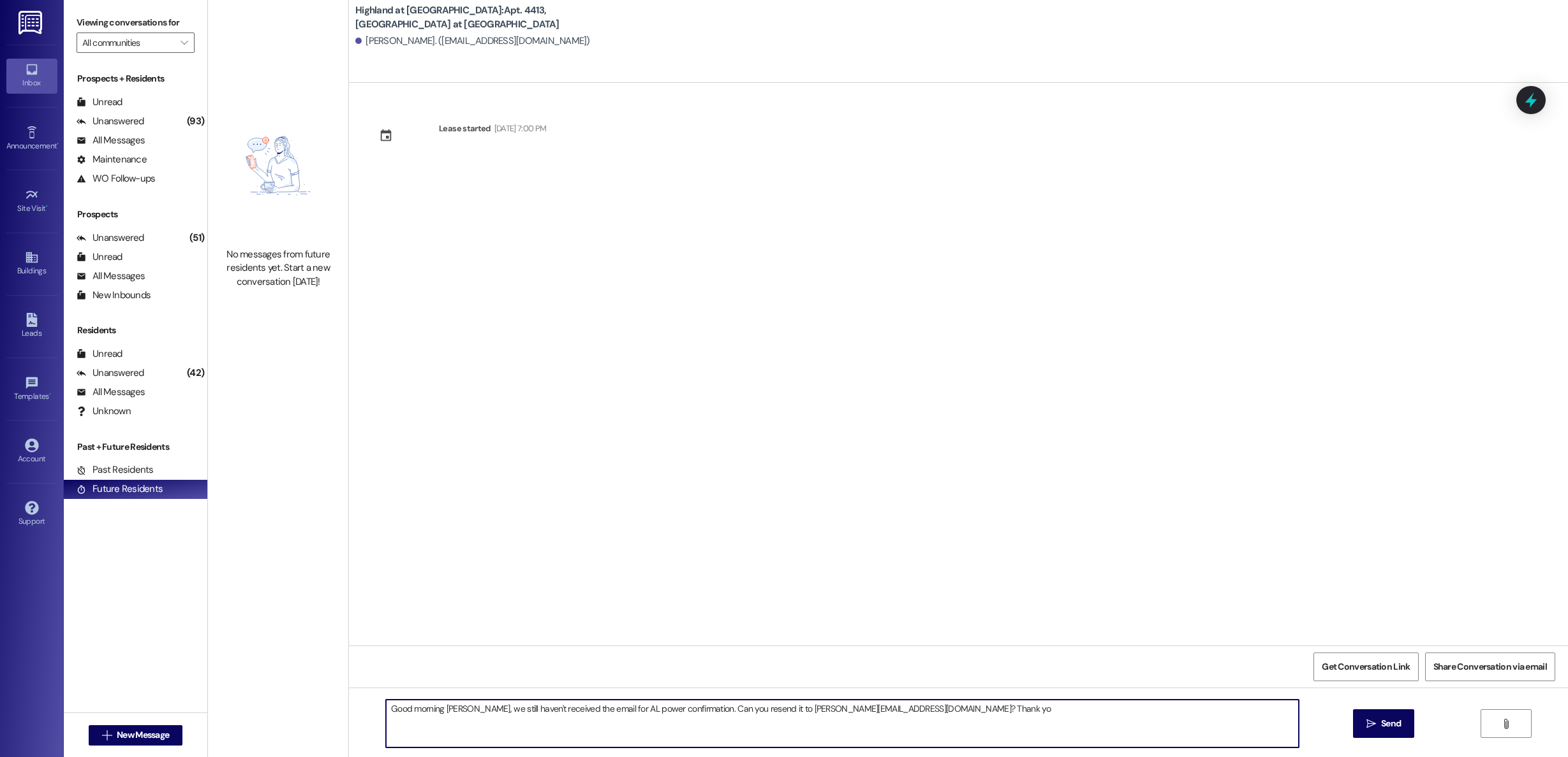
type textarea "Good morning [PERSON_NAME], we still haven't received the email for AL power co…"
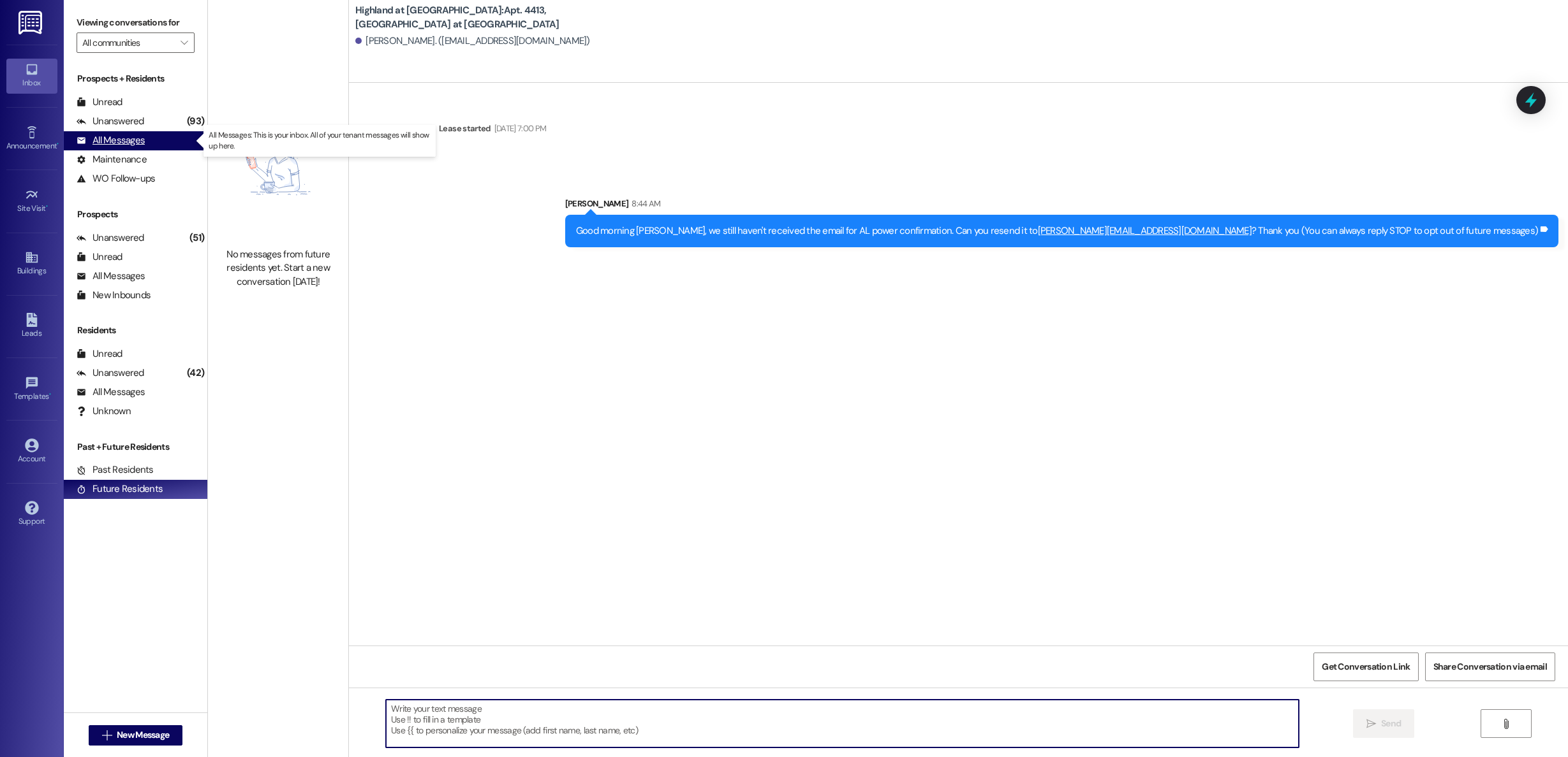
click at [118, 136] on div "All Messages" at bounding box center [111, 140] width 69 height 13
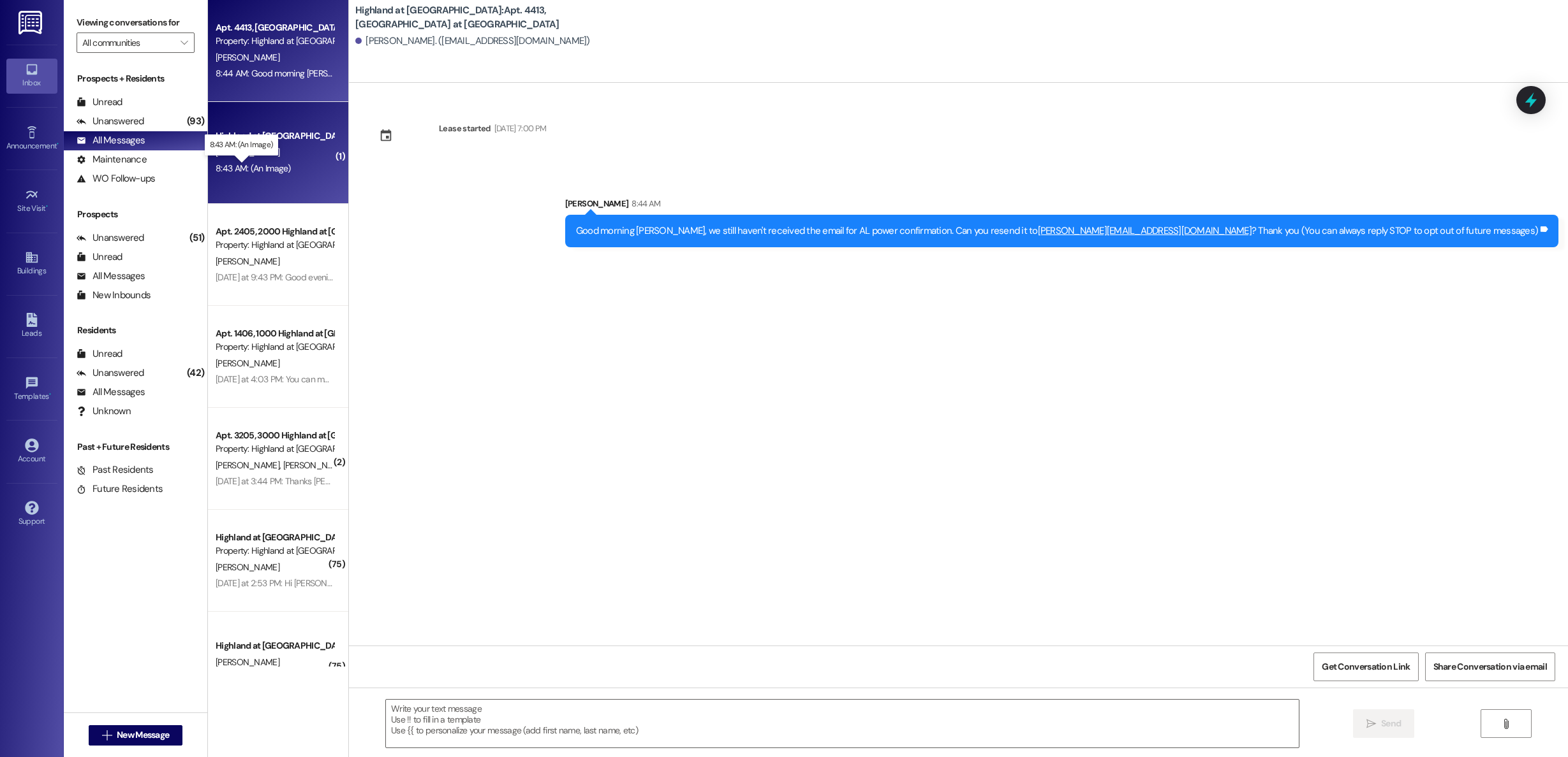
click at [234, 162] on div "8:43 AM: (An Image) 8:43 AM: (An Image)" at bounding box center [253, 168] width 76 height 11
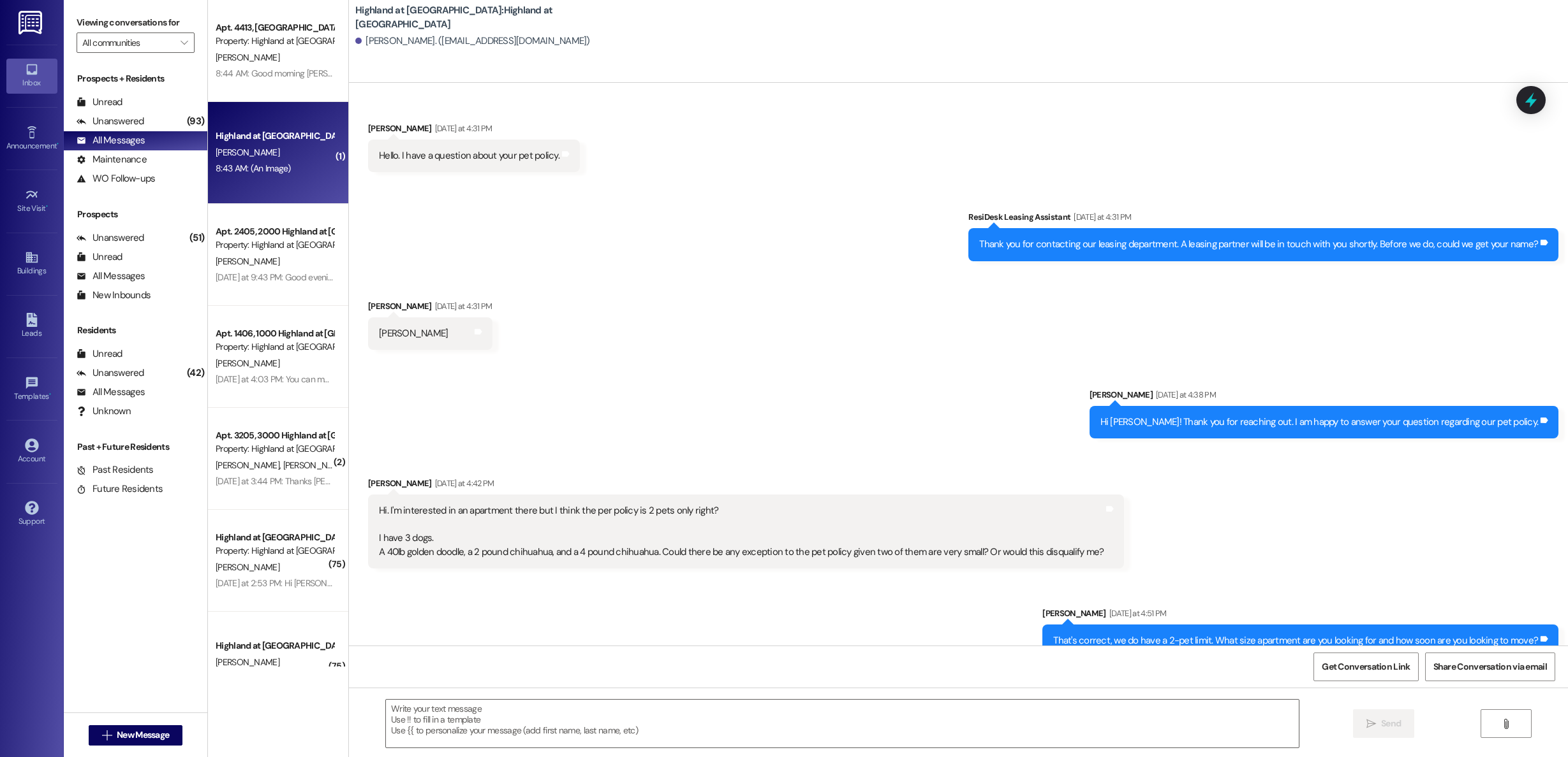
scroll to position [478, 0]
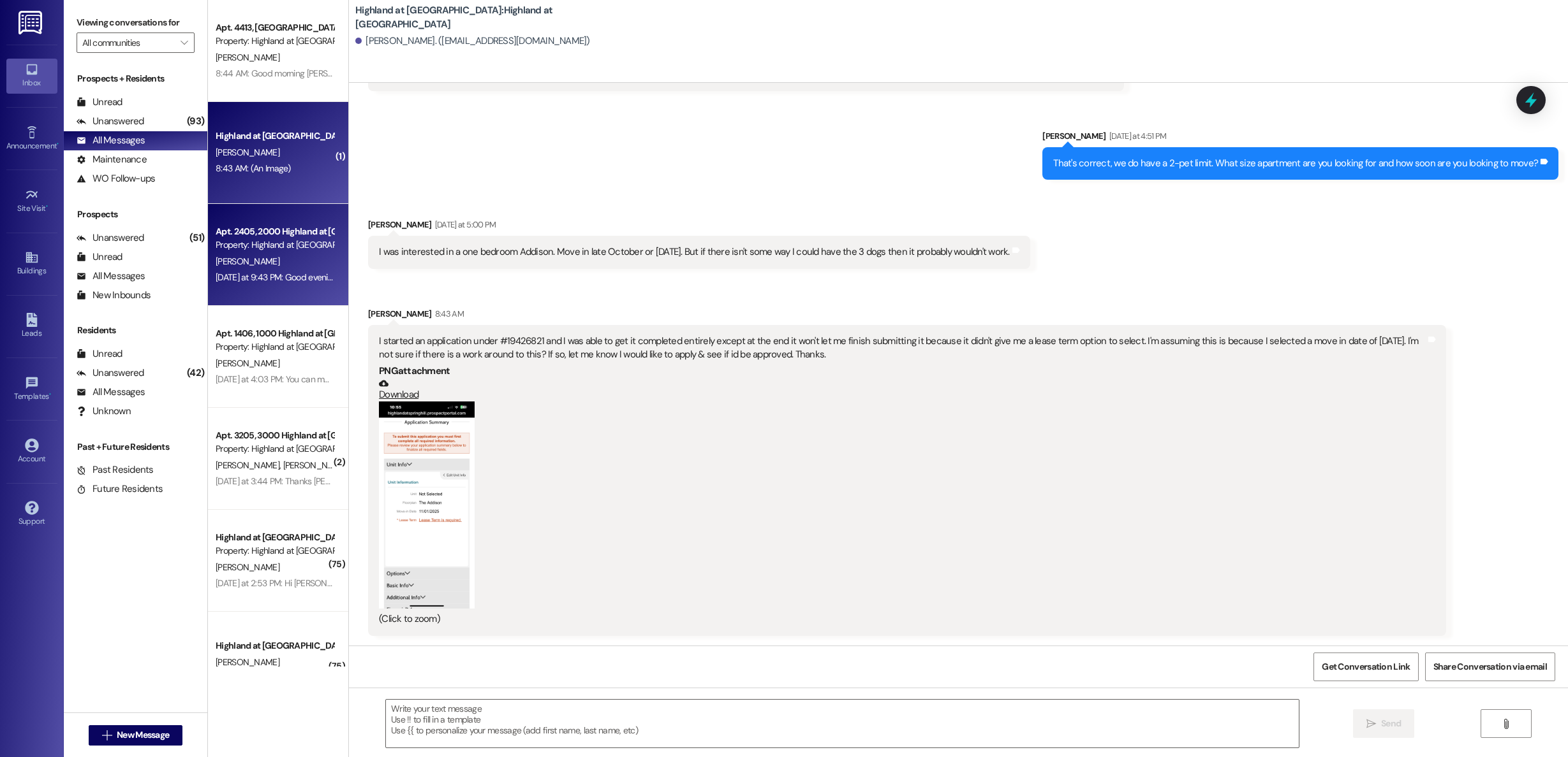
click at [229, 269] on div "[PERSON_NAME]" at bounding box center [274, 262] width 120 height 16
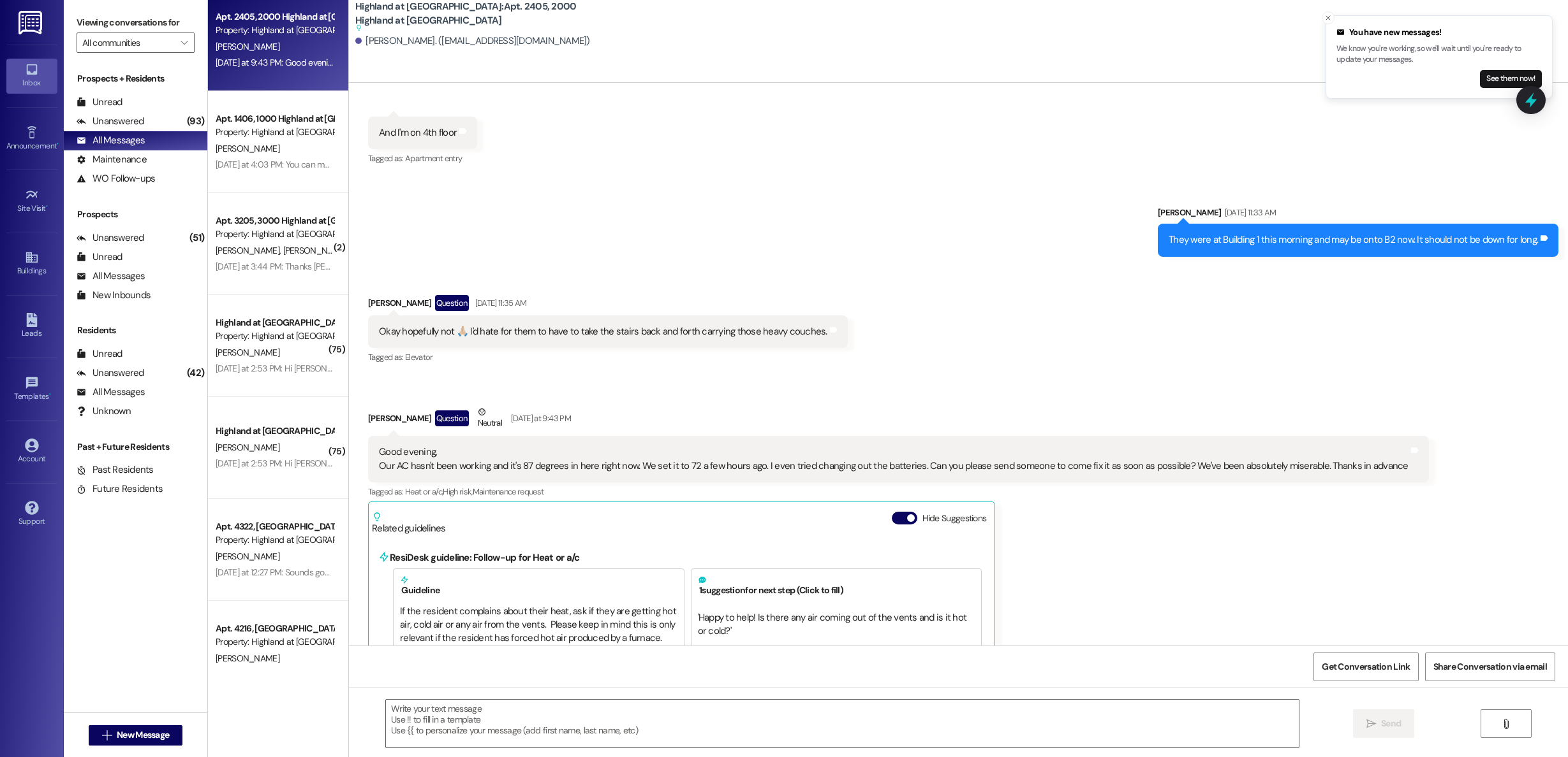
scroll to position [0, 0]
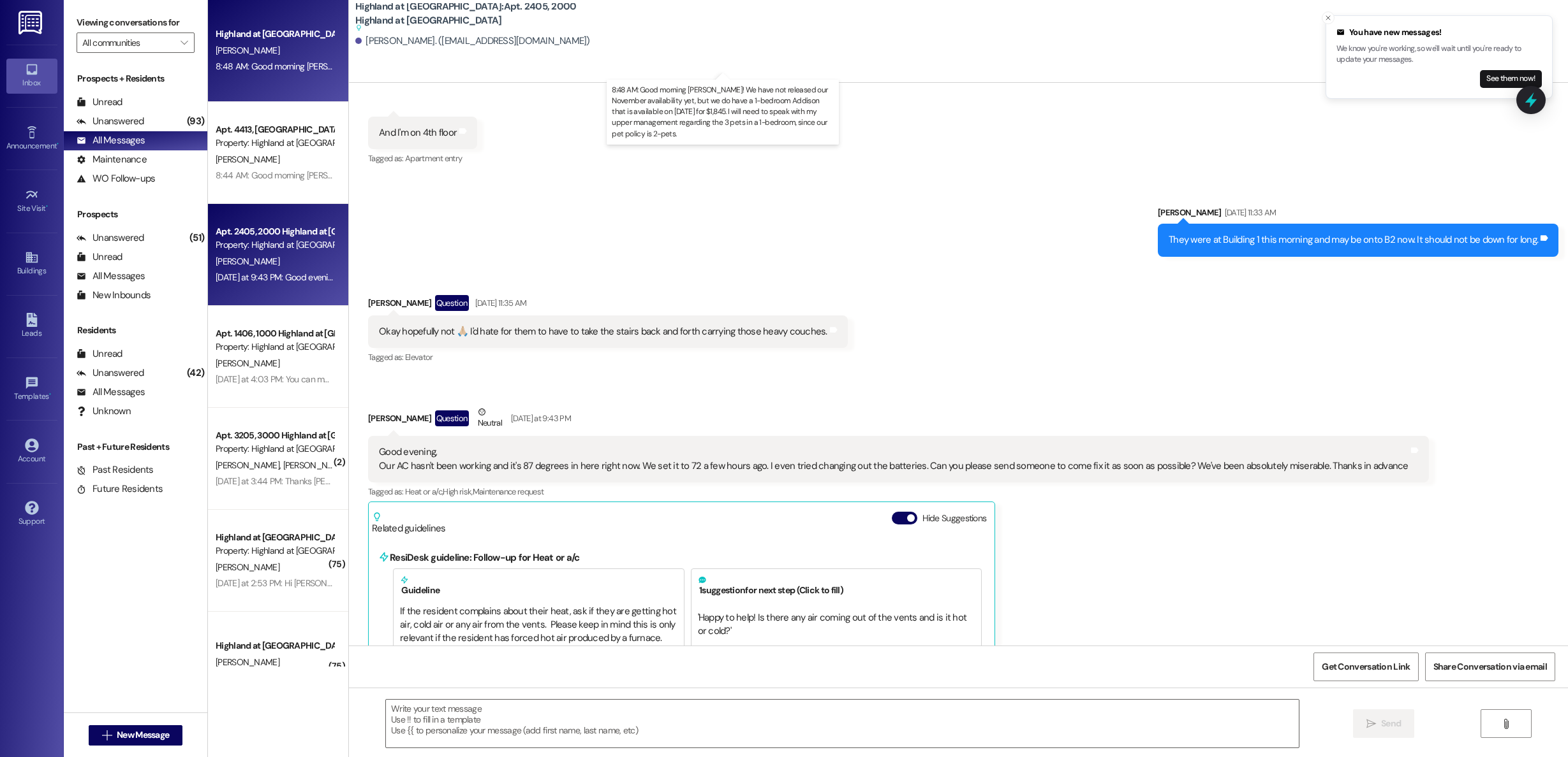
click at [243, 68] on div "8:48 AM: Good morning [PERSON_NAME]! We have not released our November availabi…" at bounding box center [745, 66] width 1059 height 11
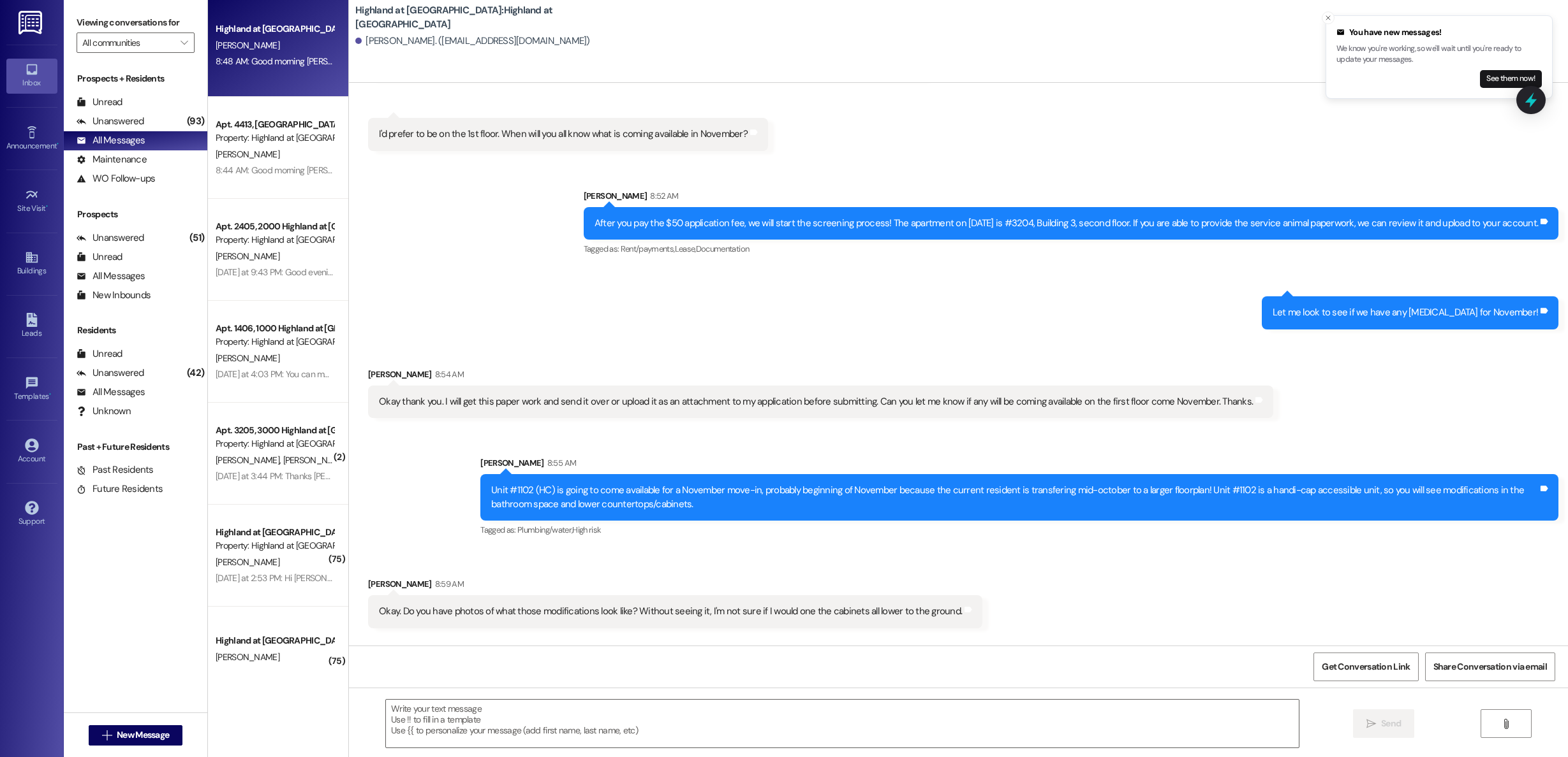
scroll to position [1353, 0]
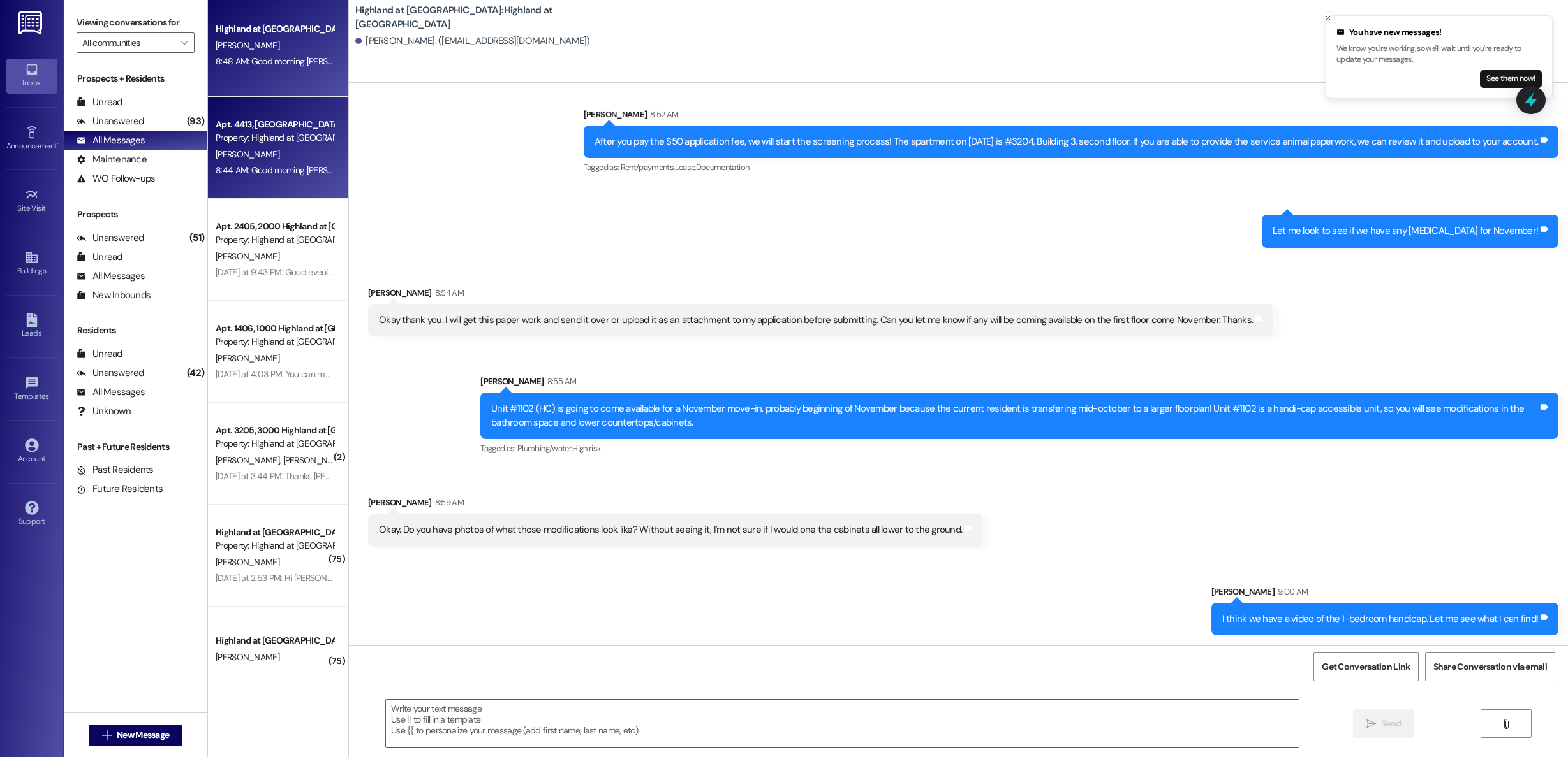
click at [250, 142] on div "Property: Highland at [GEOGRAPHIC_DATA]" at bounding box center [274, 138] width 118 height 13
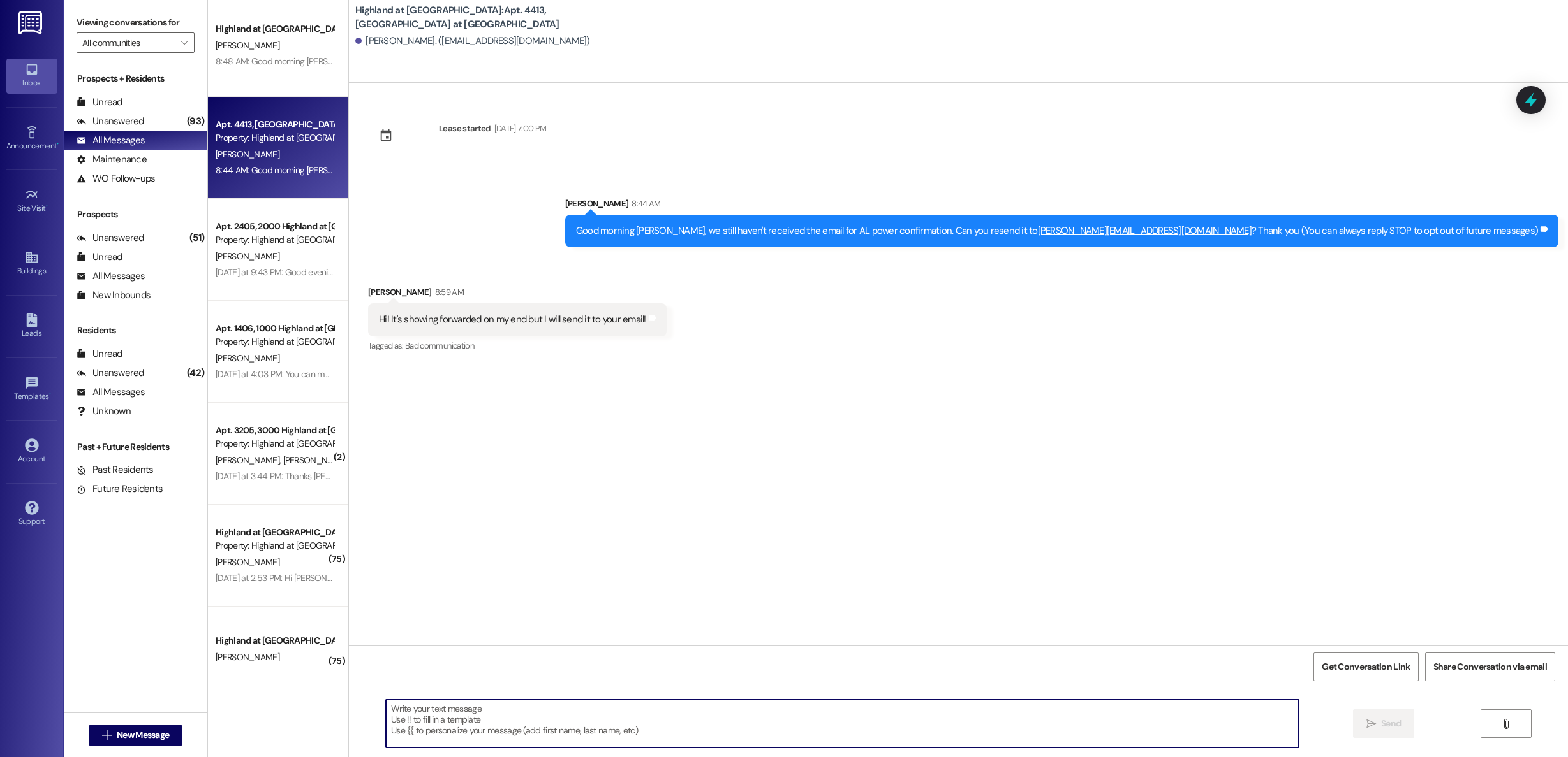
click at [643, 710] on textarea at bounding box center [842, 724] width 913 height 47
type textarea "T"
type textarea "Thank you. I'll be on the look out on my end."
